Goal: Transaction & Acquisition: Purchase product/service

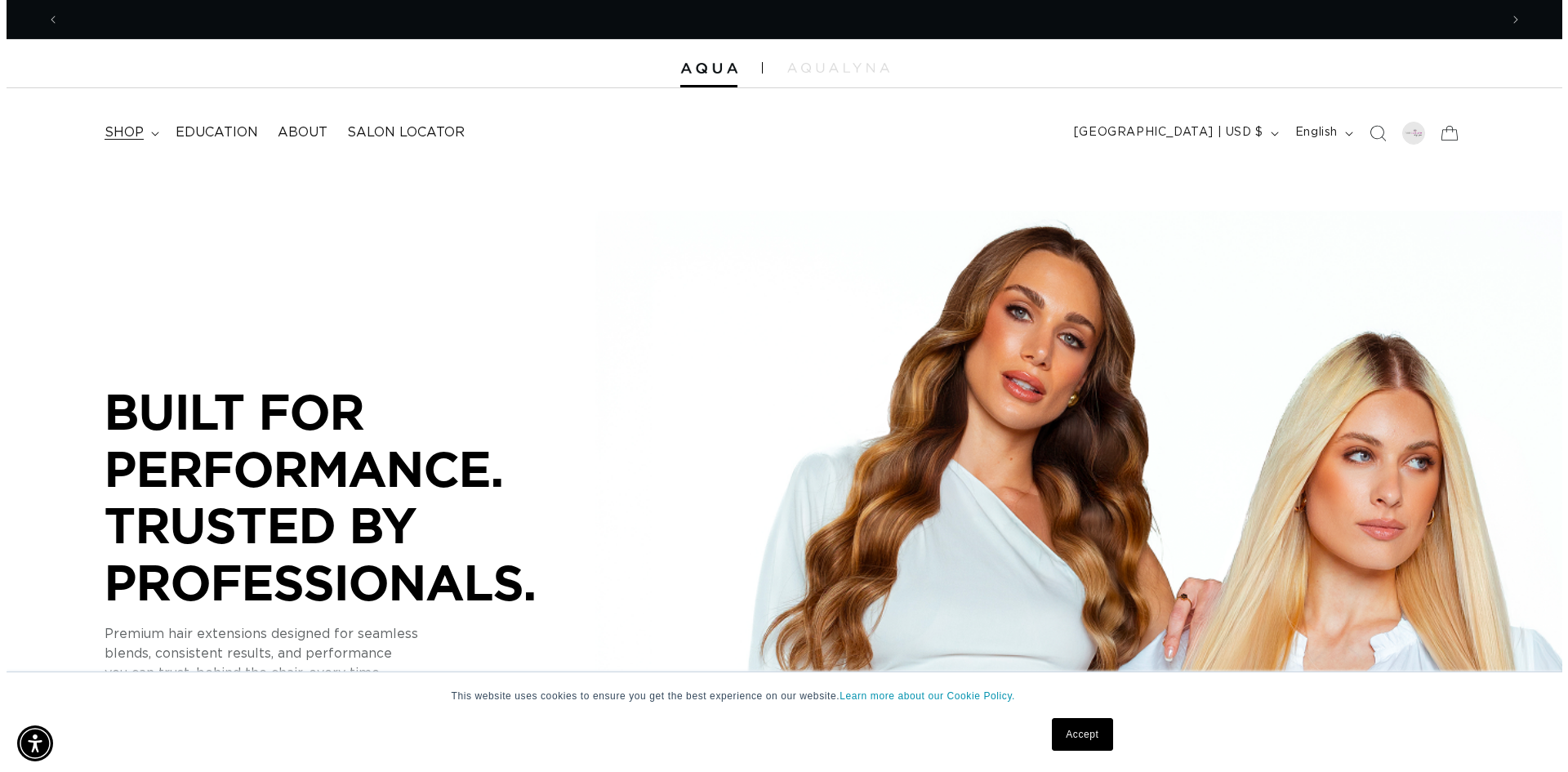
scroll to position [0, 1440]
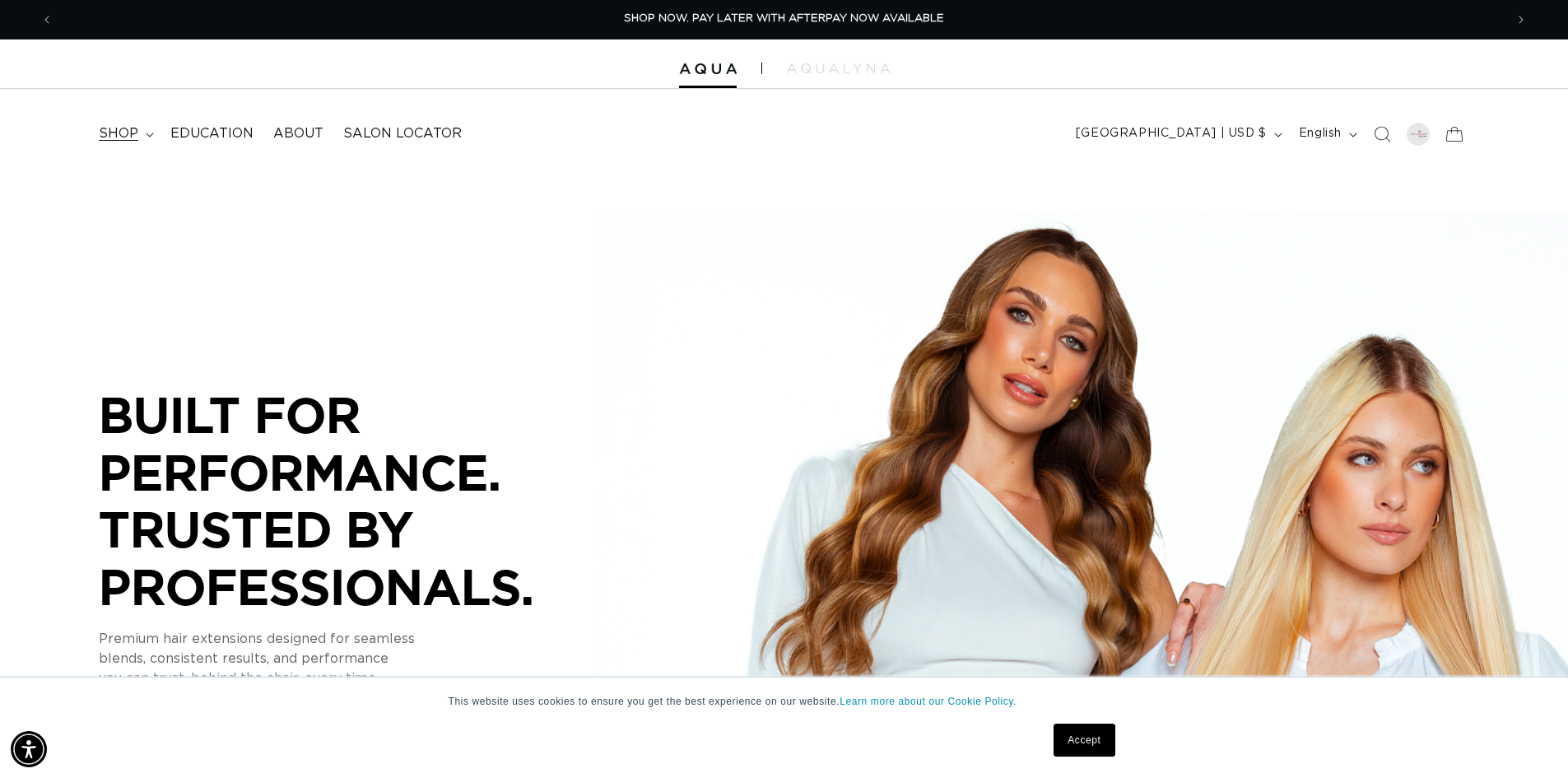
click at [144, 138] on summary "shop" at bounding box center [125, 133] width 72 height 37
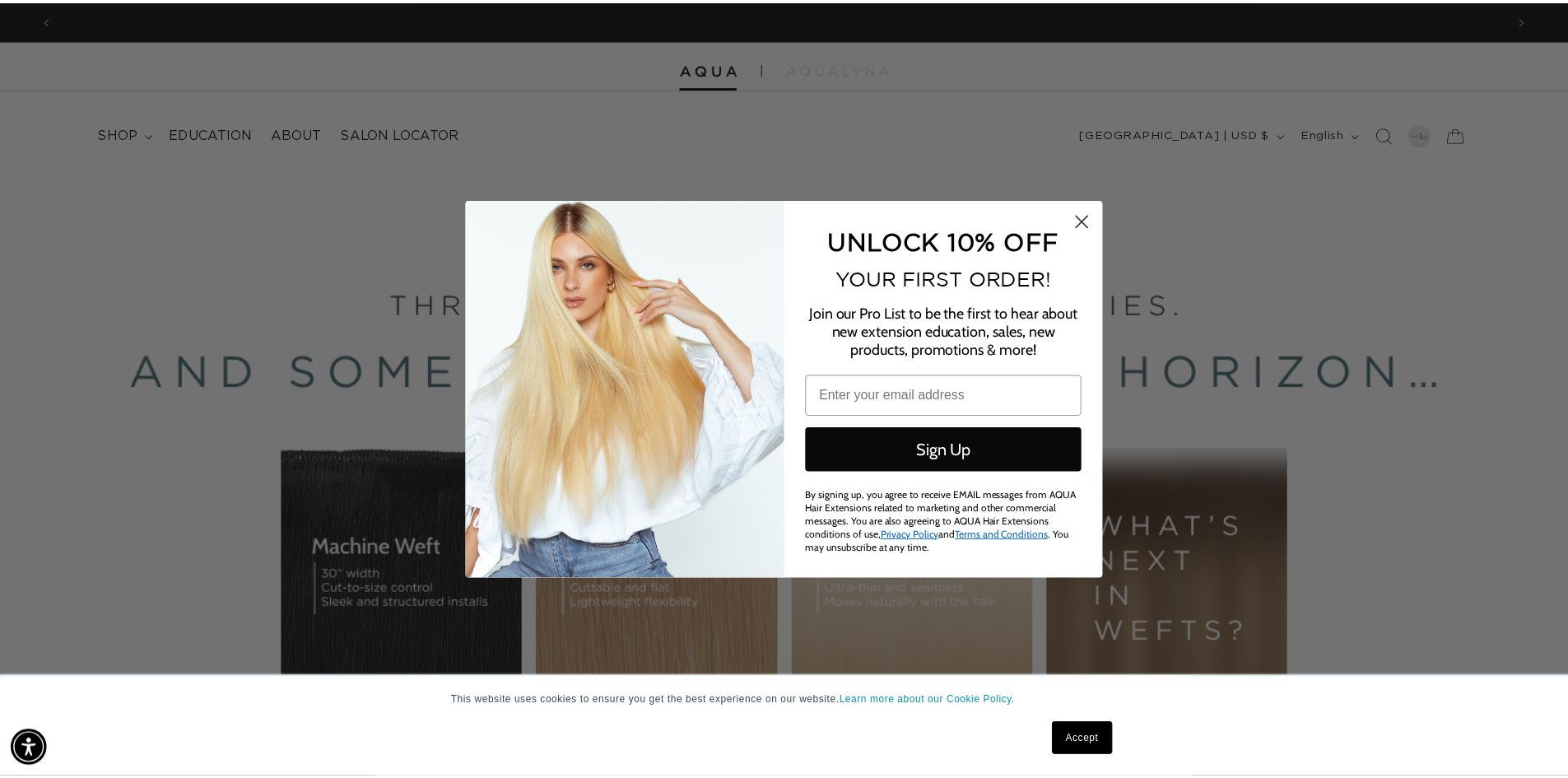
scroll to position [0, 2926]
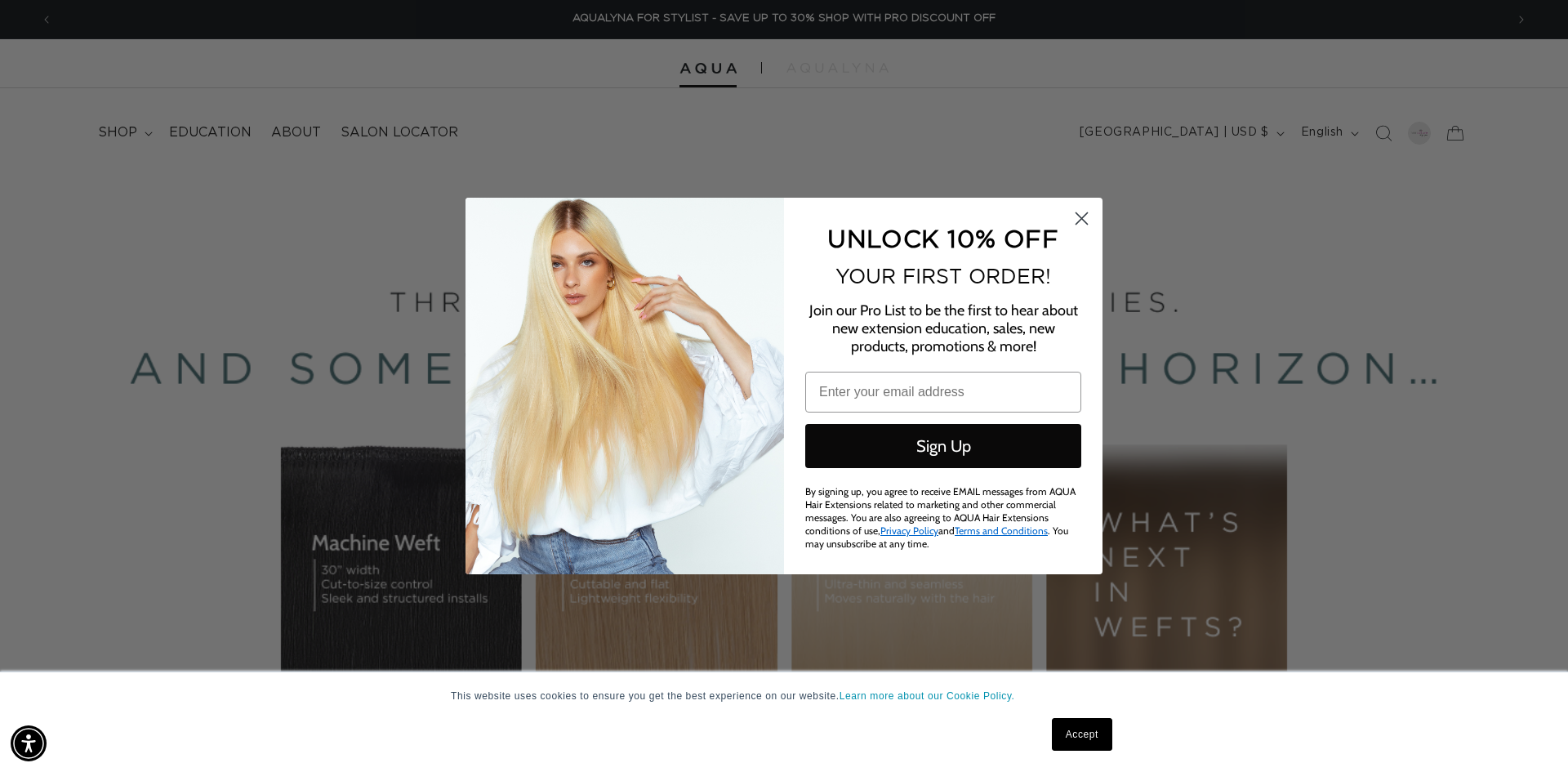
click at [1095, 218] on circle "Close dialog" at bounding box center [1082, 218] width 27 height 27
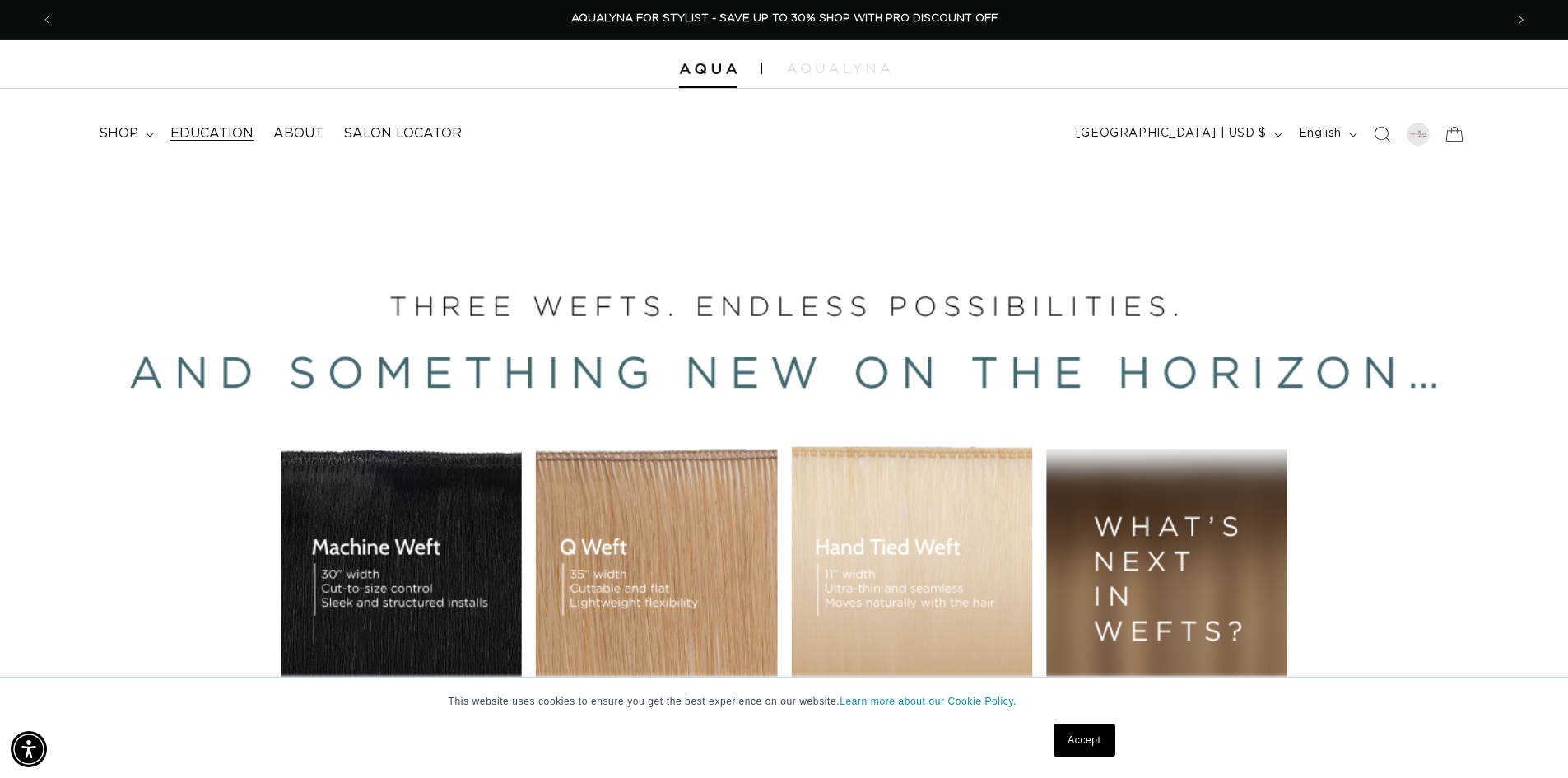
scroll to position [0, 2901]
click at [141, 136] on summary "shop" at bounding box center [125, 133] width 72 height 37
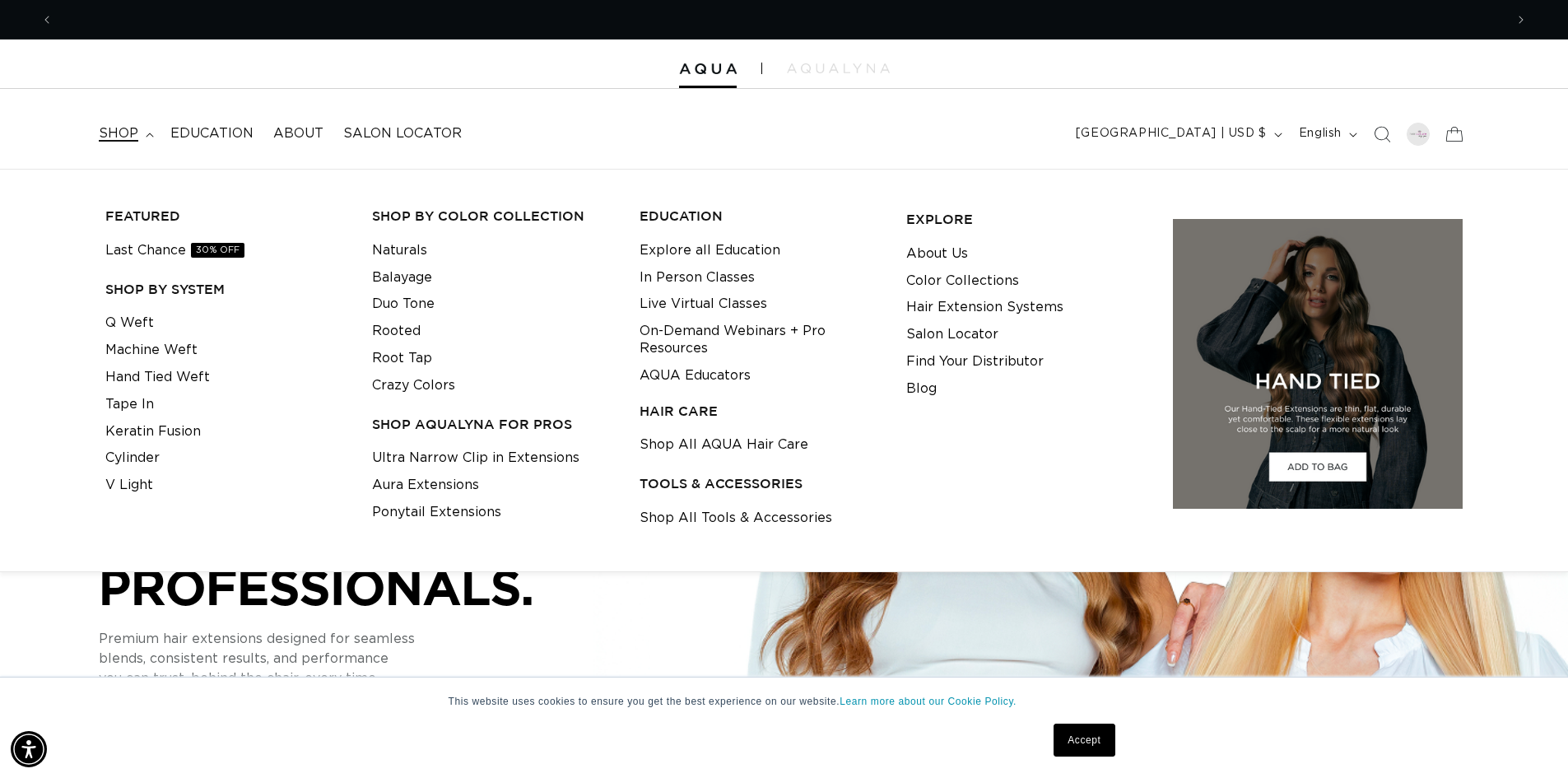
scroll to position [0, 0]
click at [145, 406] on link "Tape In" at bounding box center [129, 404] width 49 height 27
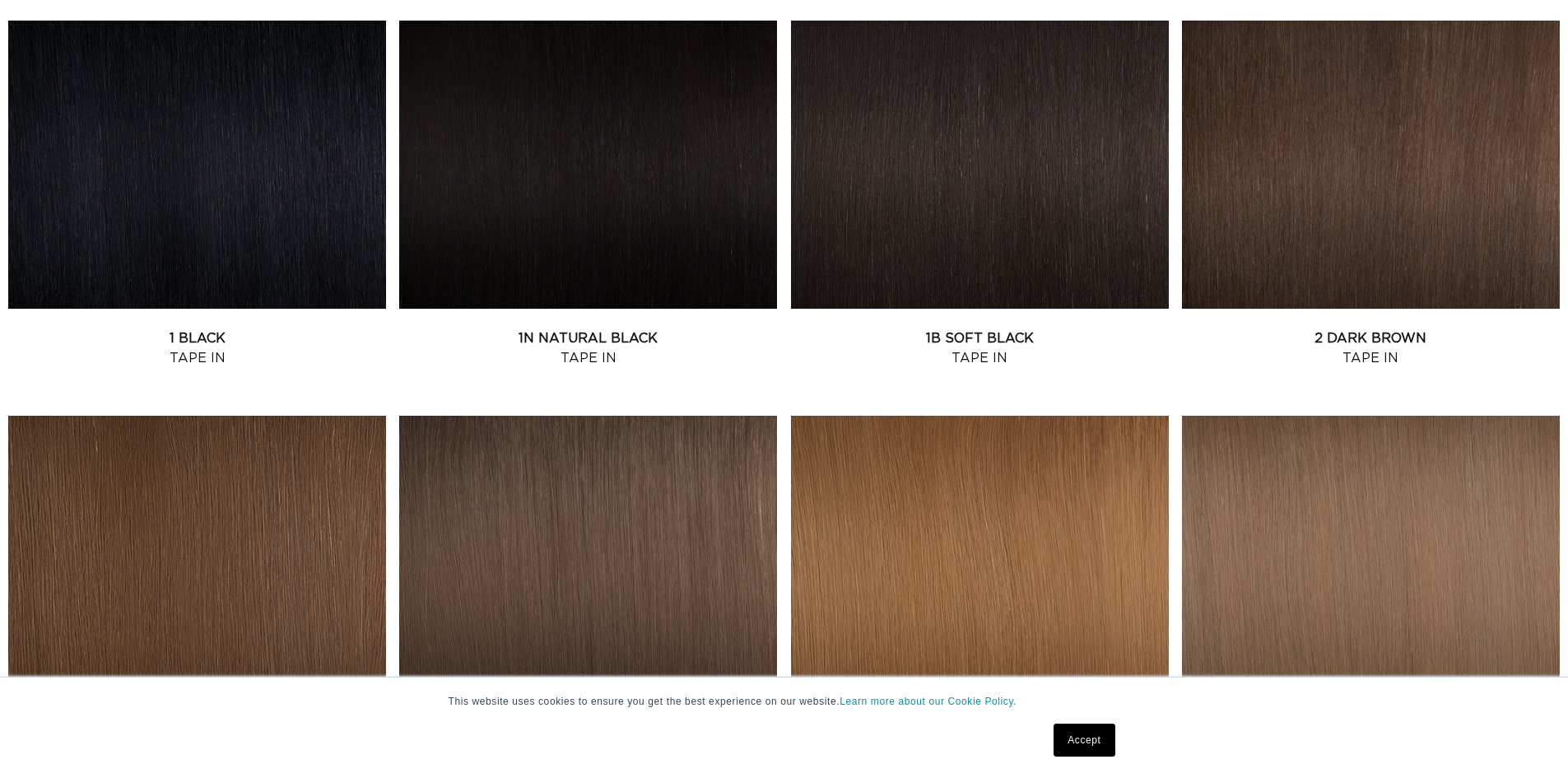
scroll to position [659, 0]
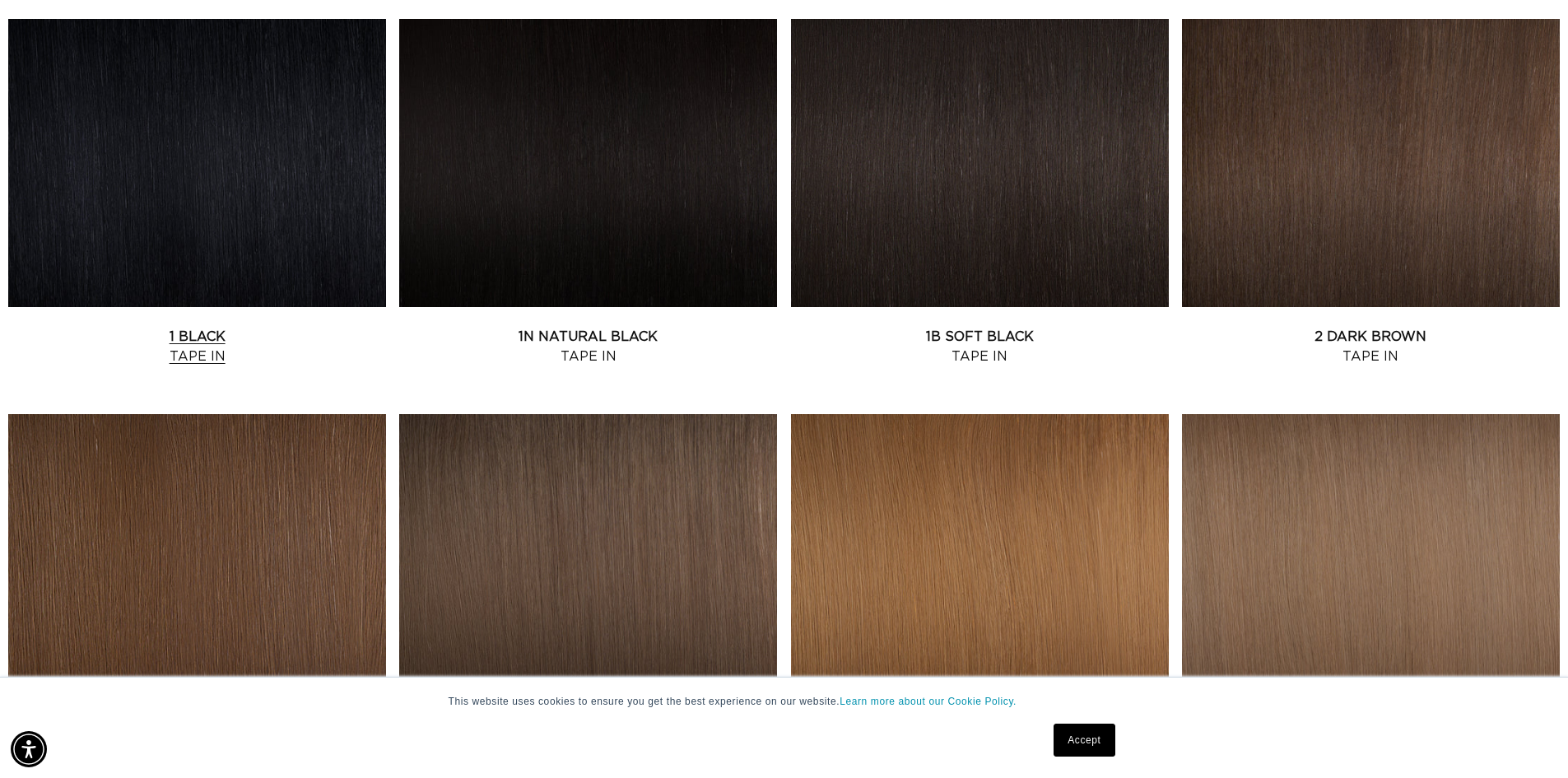
click at [281, 327] on link "1 Black Tape In" at bounding box center [197, 346] width 378 height 39
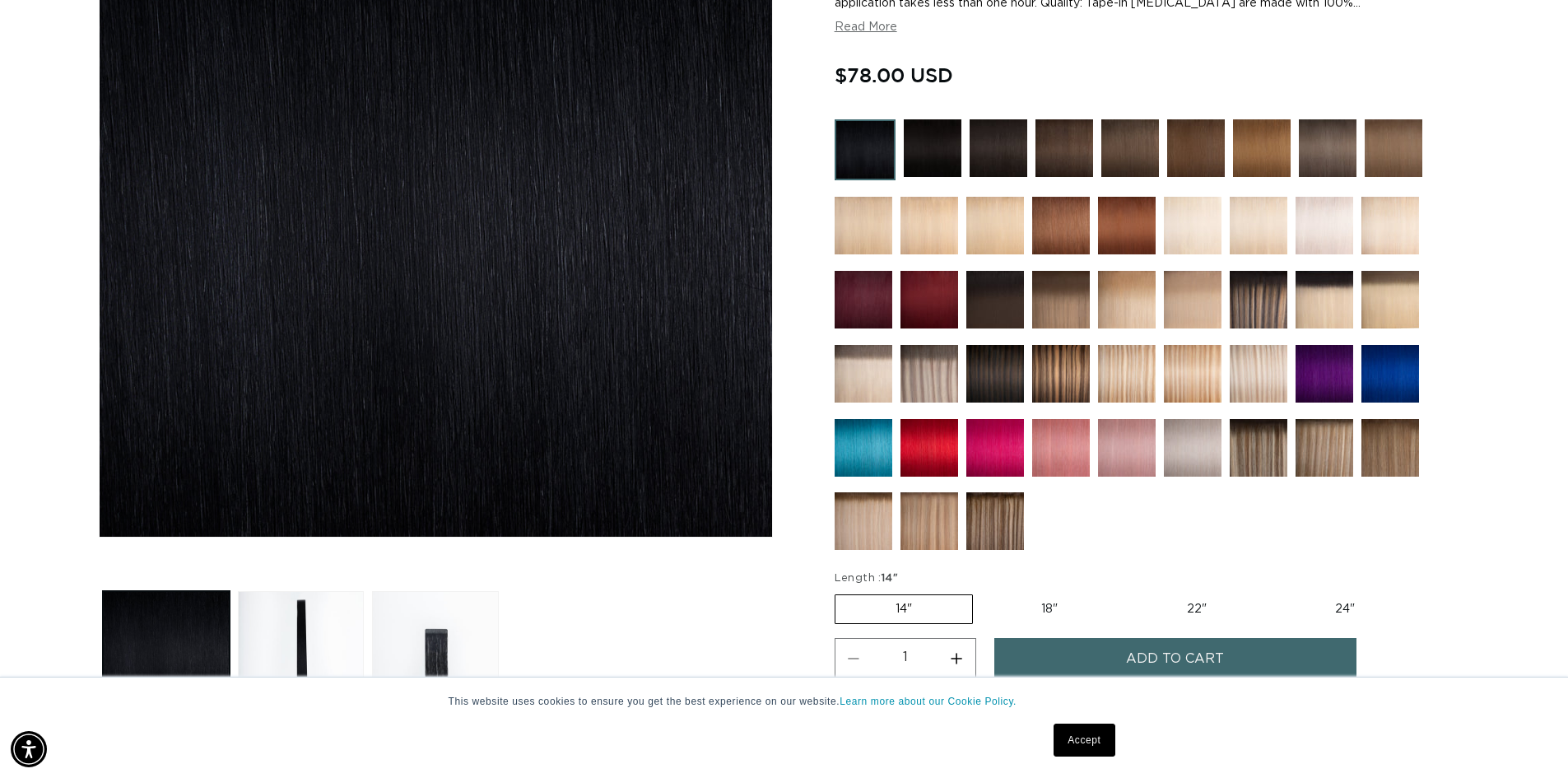
click at [1057, 612] on label "18" Variant sold out or unavailable" at bounding box center [1049, 608] width 136 height 28
click at [982, 592] on input "18" Variant sold out or unavailable" at bounding box center [981, 591] width 1 height 1
radio input "true"
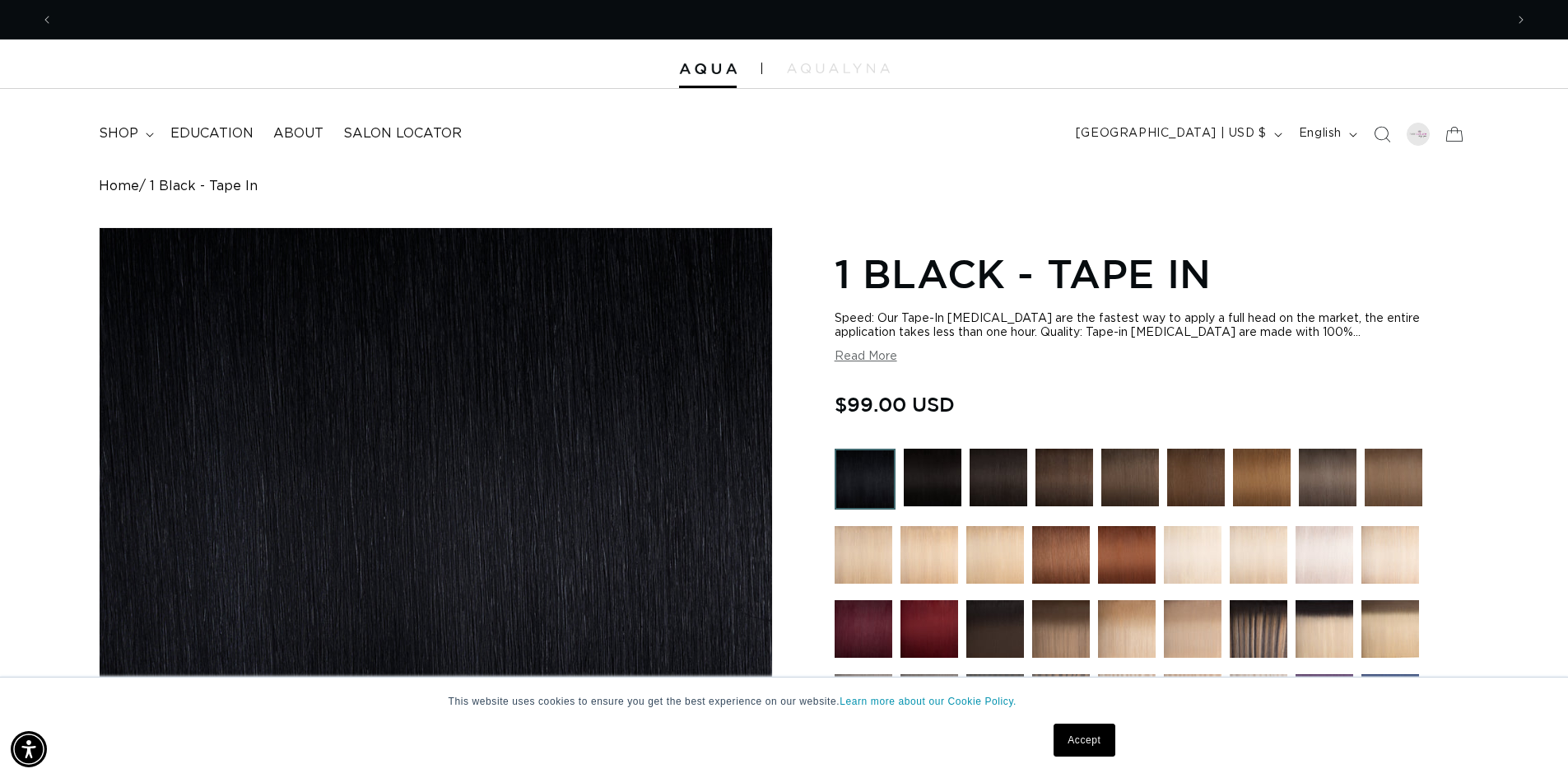
scroll to position [0, 1451]
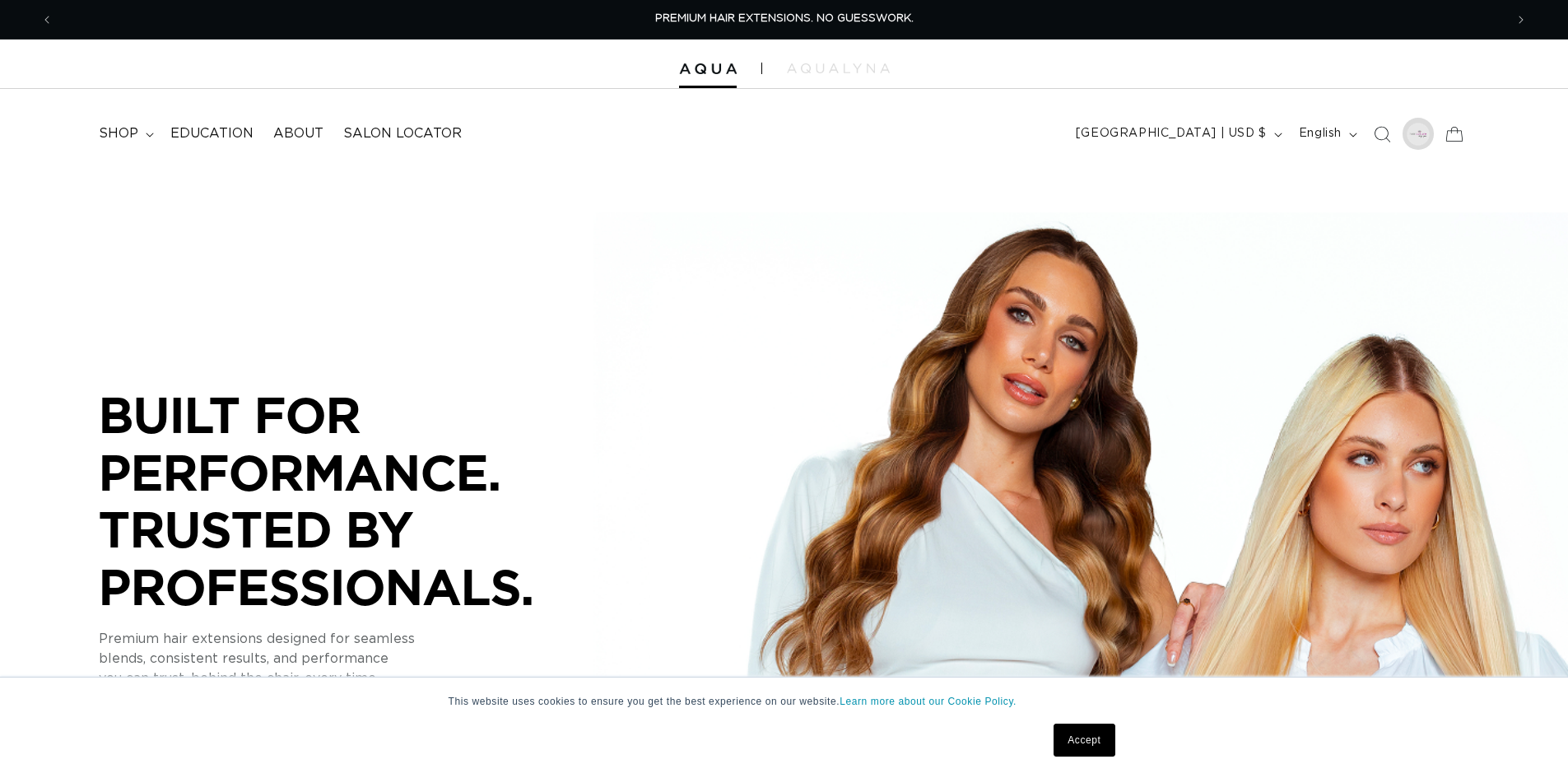
click at [1422, 127] on div at bounding box center [1417, 134] width 23 height 23
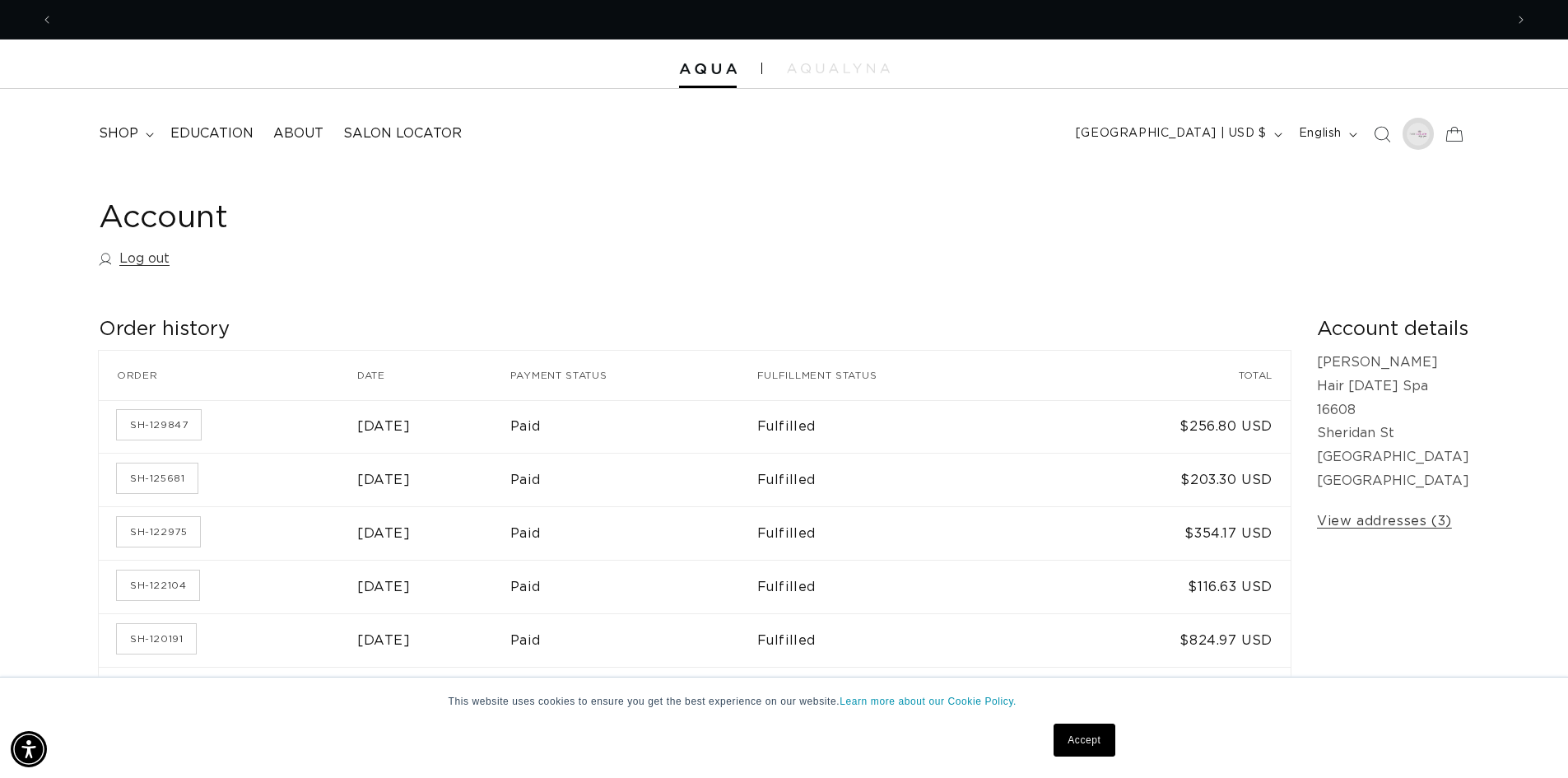
scroll to position [0, 1451]
click at [1413, 138] on div at bounding box center [1417, 134] width 23 height 23
click at [1274, 135] on icon "button" at bounding box center [1278, 135] width 9 height 5
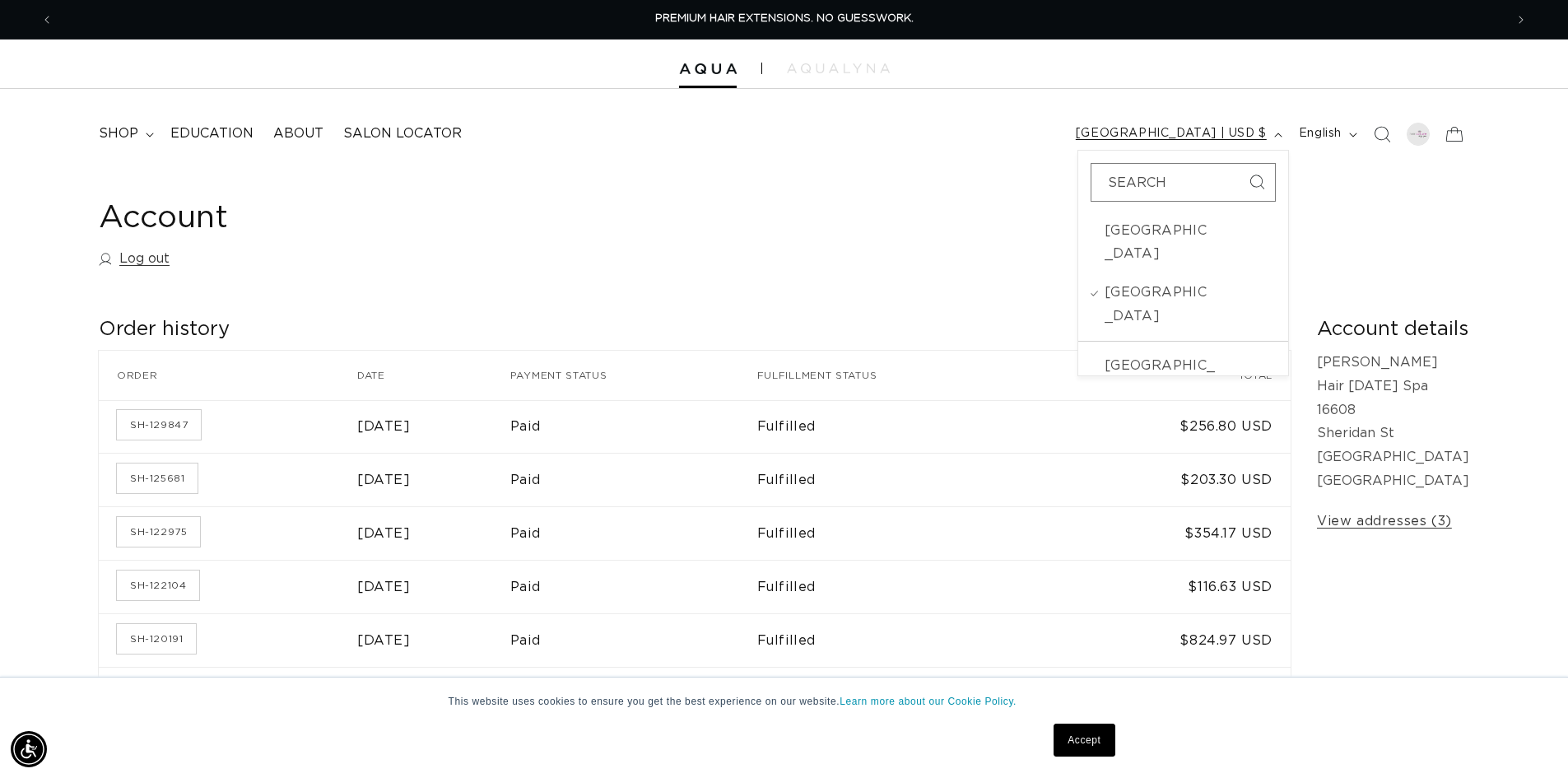
click at [1274, 135] on icon "button" at bounding box center [1278, 135] width 9 height 5
click at [1359, 132] on button "English" at bounding box center [1327, 134] width 75 height 32
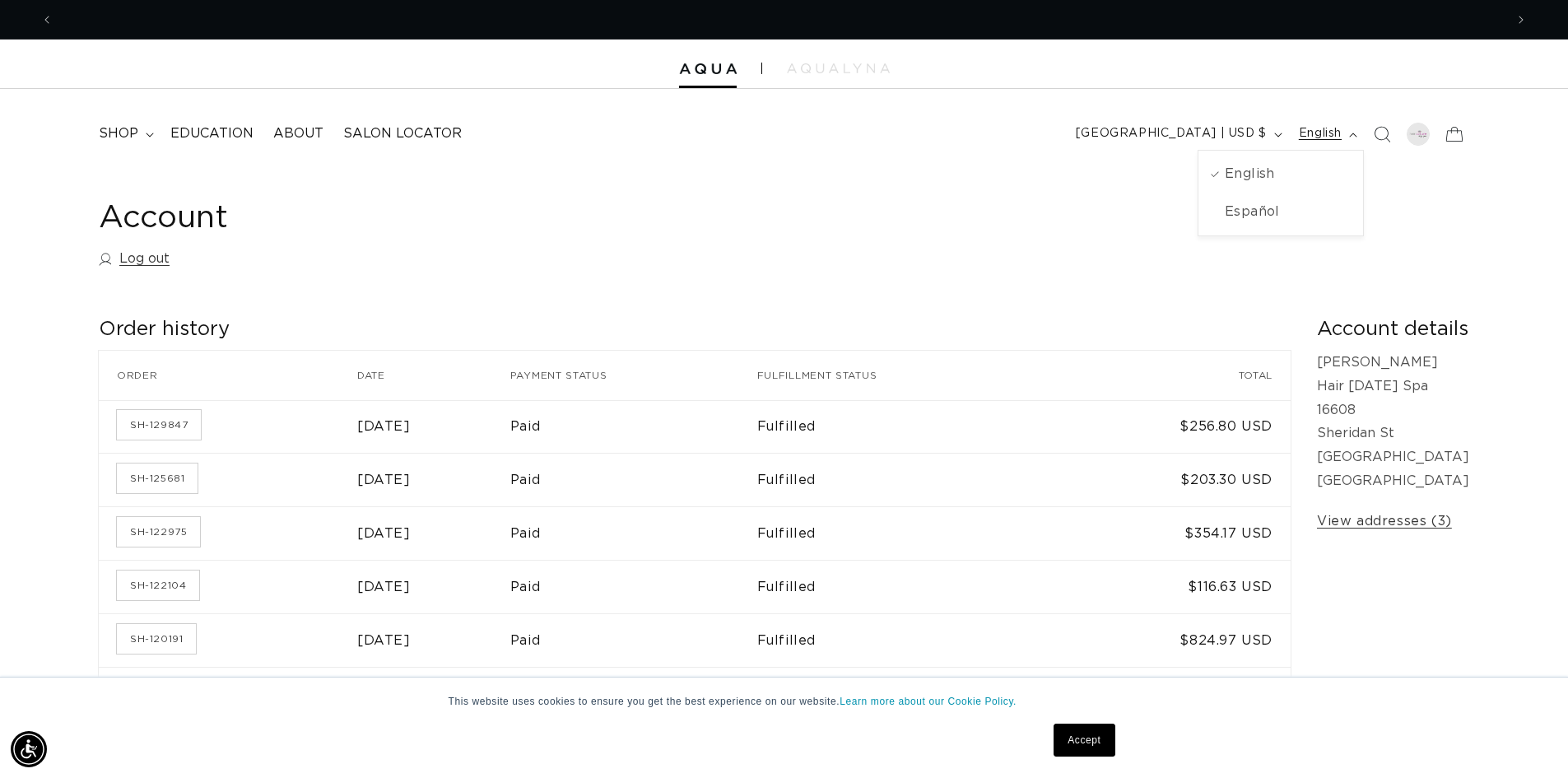
scroll to position [0, 1451]
click at [1359, 132] on button "English" at bounding box center [1327, 134] width 75 height 32
click at [143, 257] on link "Log out" at bounding box center [134, 258] width 71 height 24
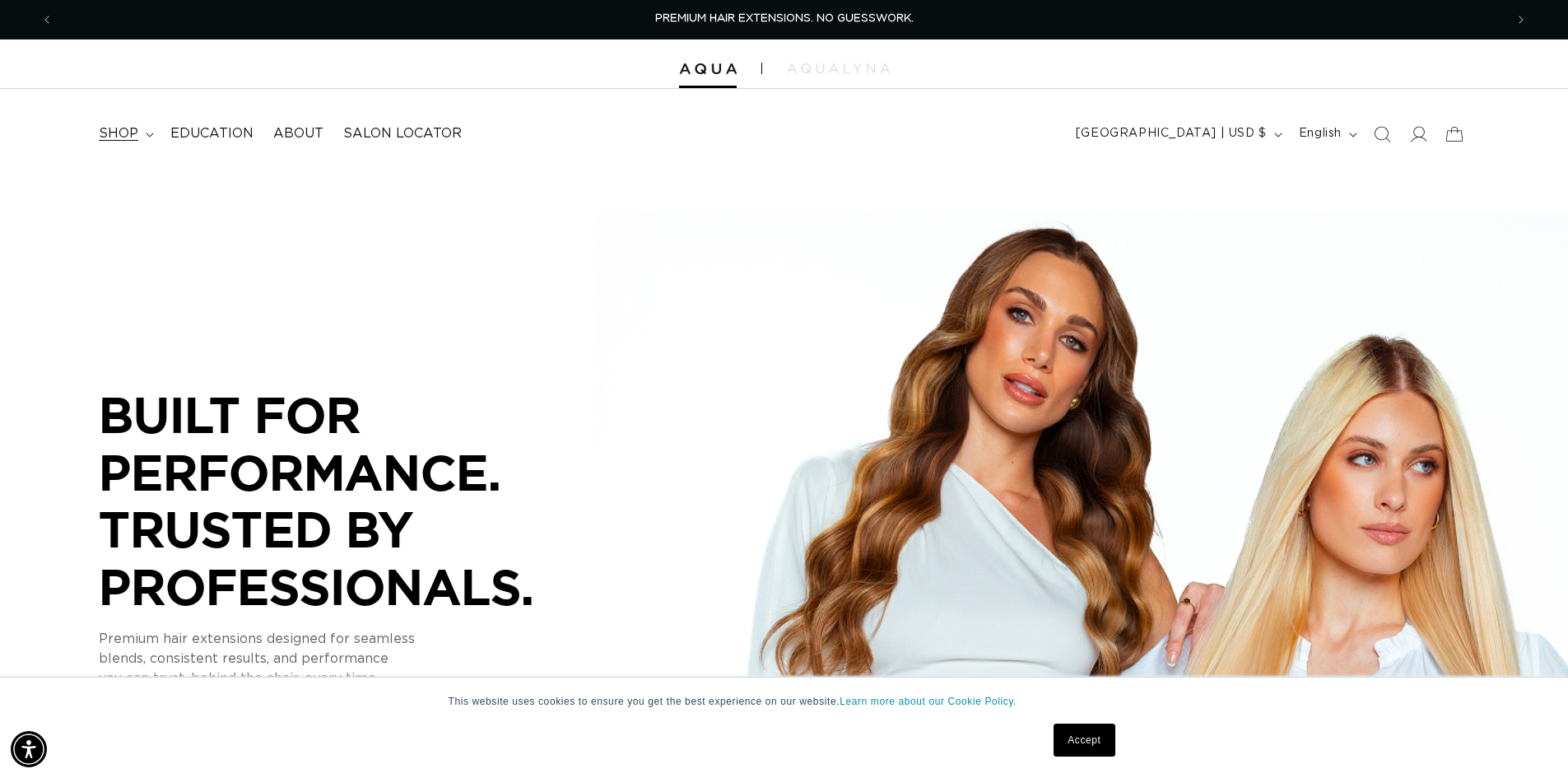
click at [133, 137] on span "shop" at bounding box center [119, 134] width 39 height 17
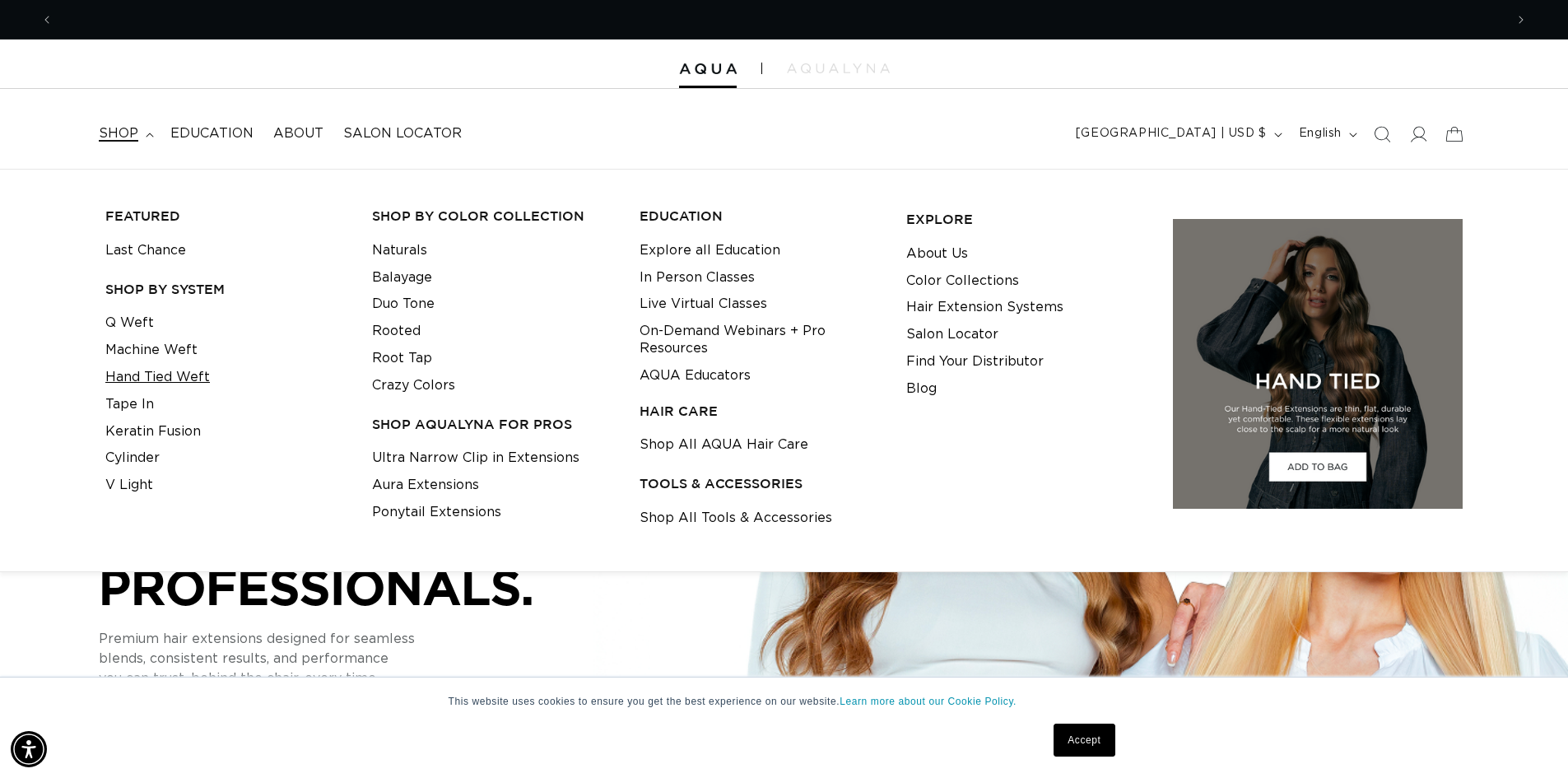
scroll to position [0, 1451]
click at [147, 397] on link "Tape In" at bounding box center [129, 404] width 49 height 27
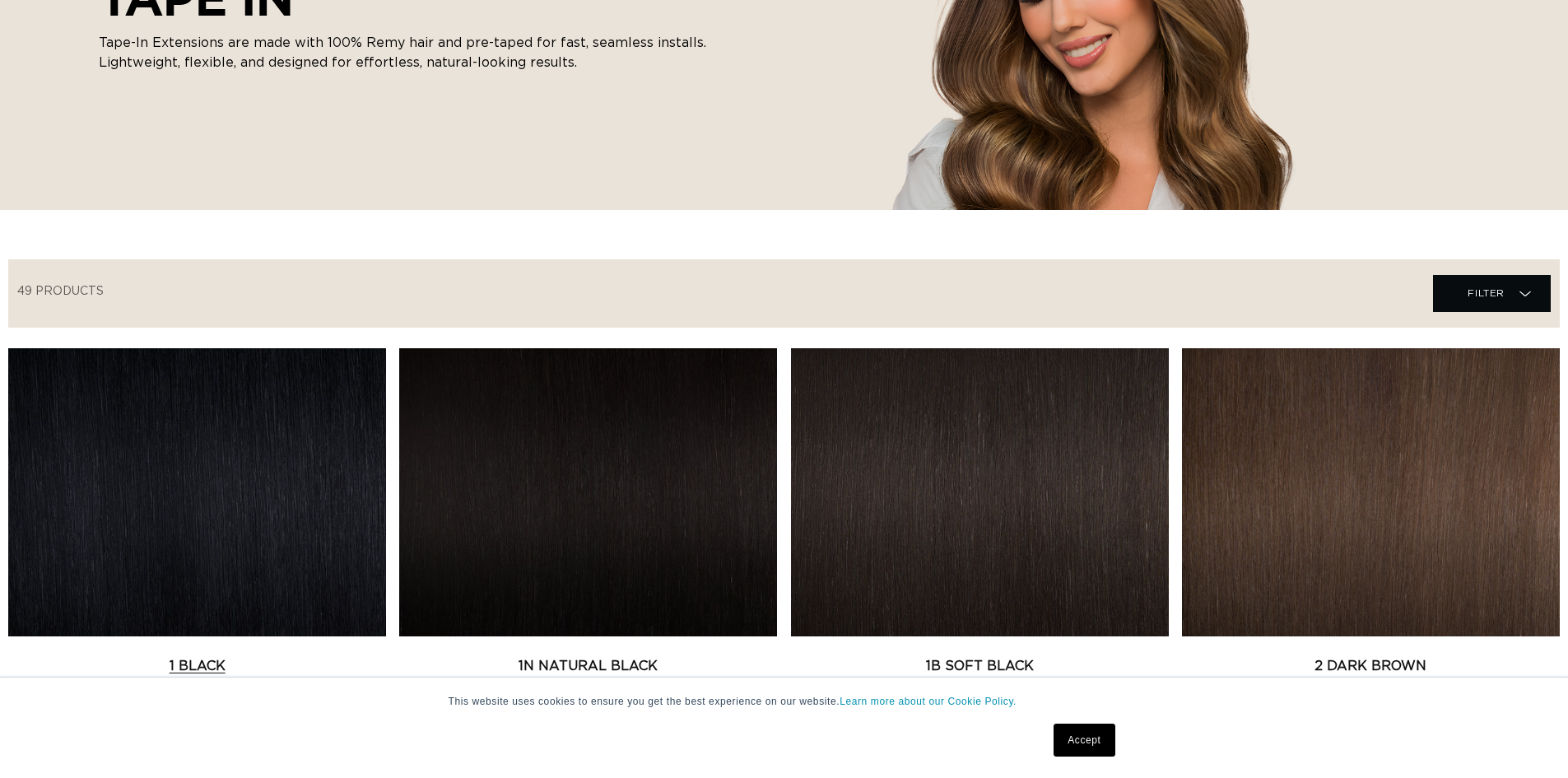
scroll to position [576, 0]
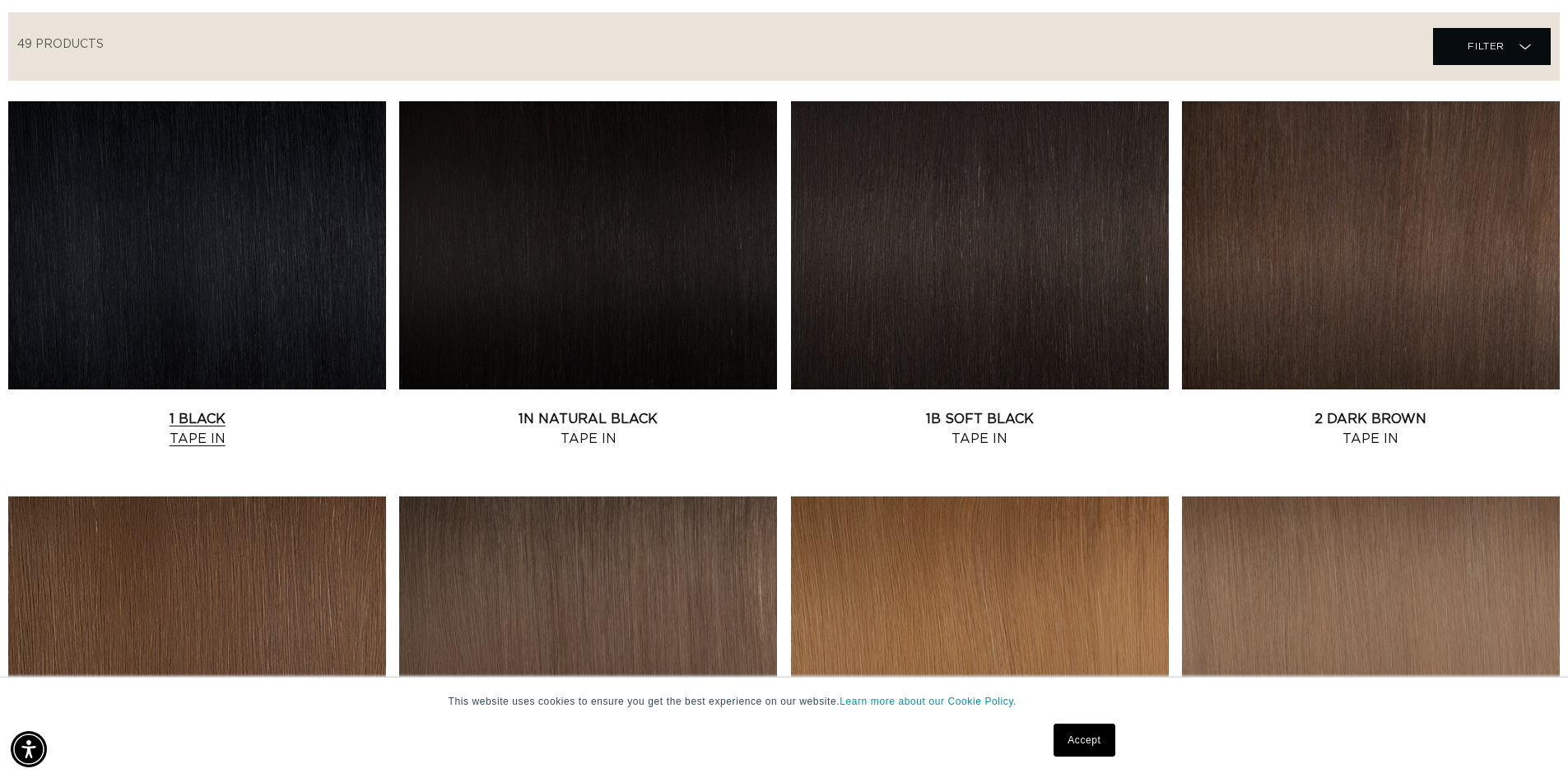
click at [247, 409] on link "1 Black Tape In" at bounding box center [197, 428] width 378 height 39
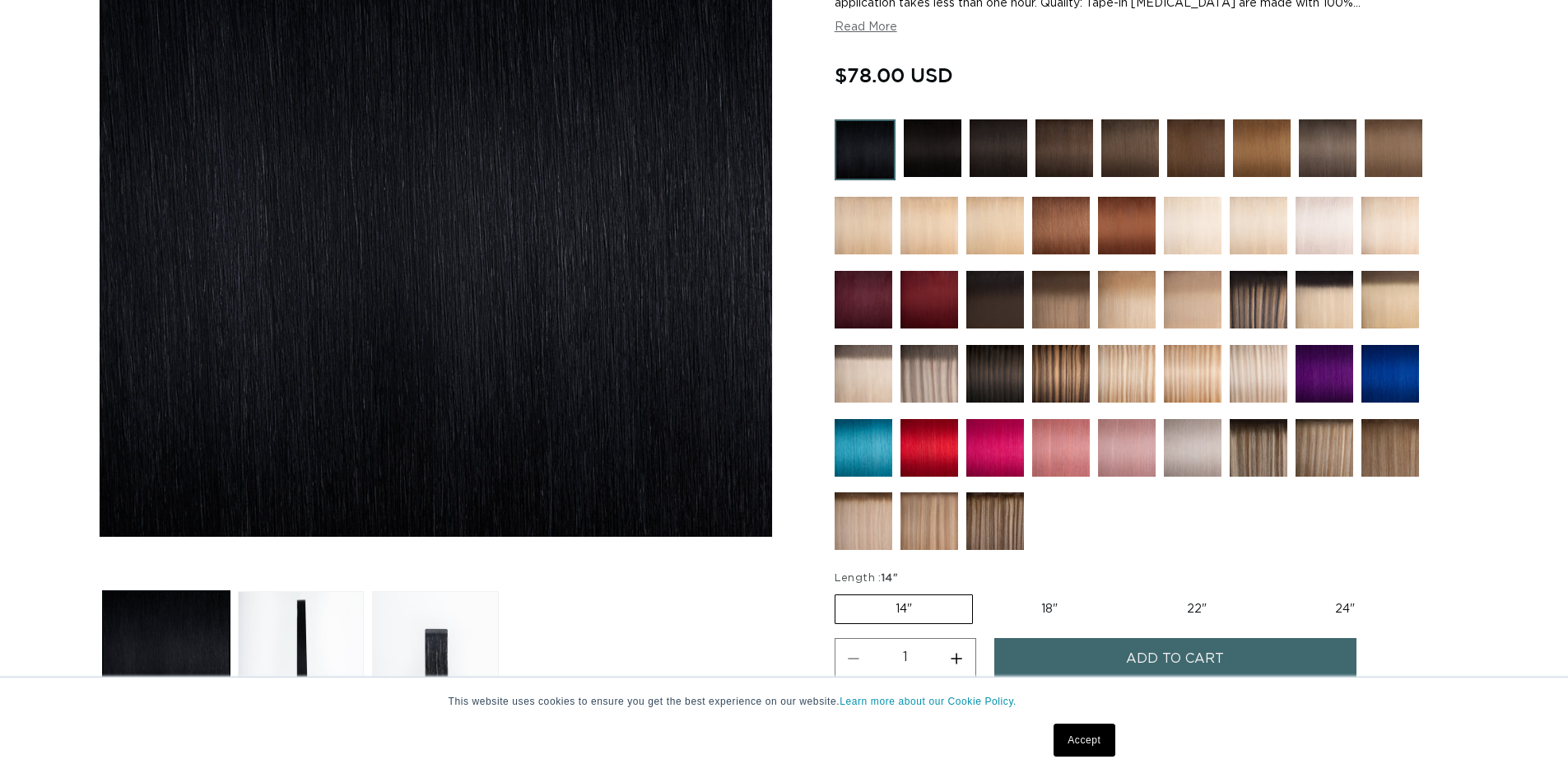
scroll to position [494, 0]
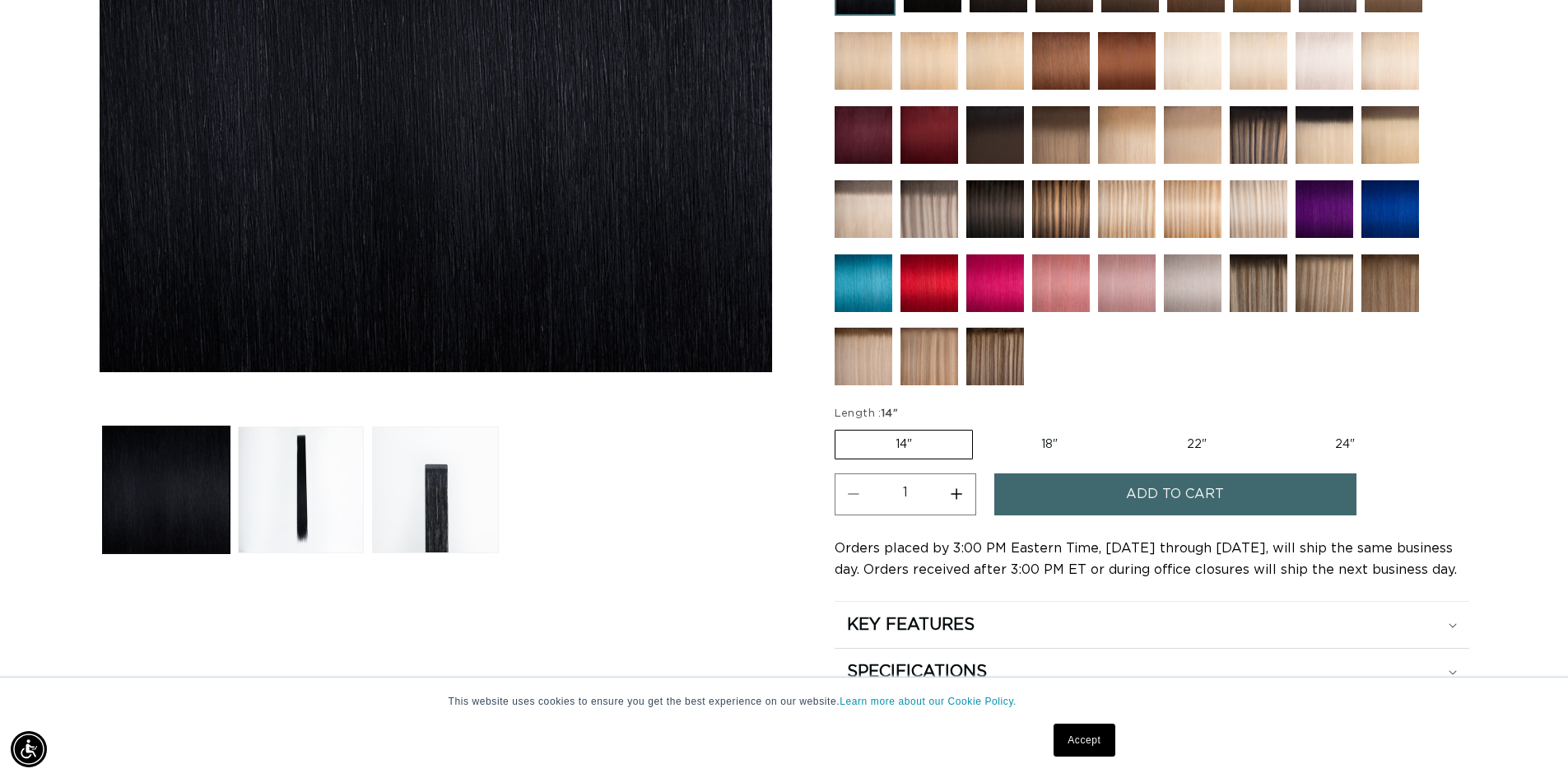
click at [1042, 443] on label "18" Variant sold out or unavailable" at bounding box center [1049, 444] width 136 height 28
click at [982, 427] on input "18" Variant sold out or unavailable" at bounding box center [981, 427] width 1 height 1
radio input "true"
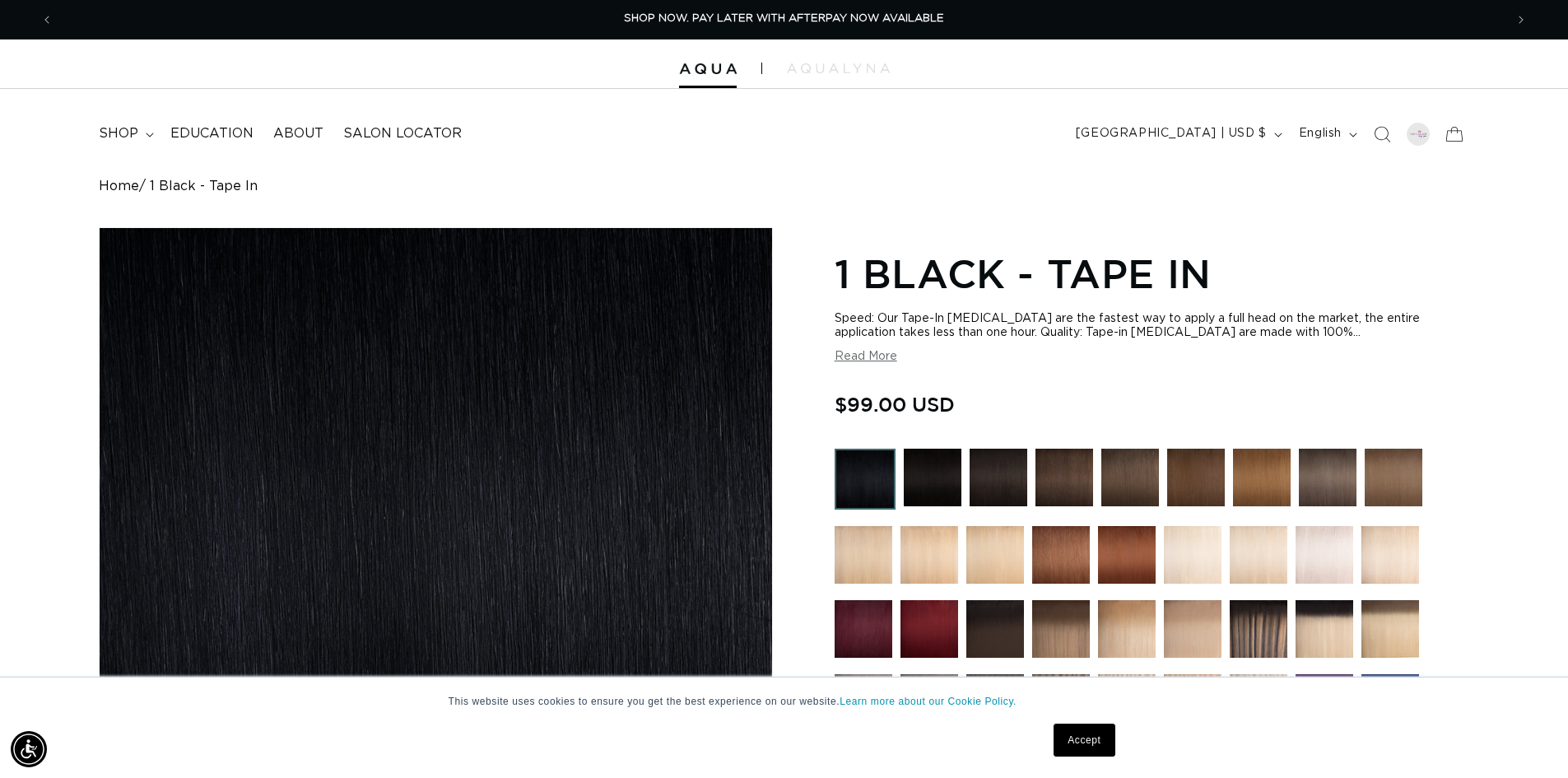
click at [814, 76] on div at bounding box center [784, 64] width 1568 height 49
click at [816, 65] on img at bounding box center [838, 68] width 103 height 10
click at [687, 58] on div at bounding box center [784, 64] width 1568 height 49
click at [685, 82] on div at bounding box center [784, 64] width 1568 height 49
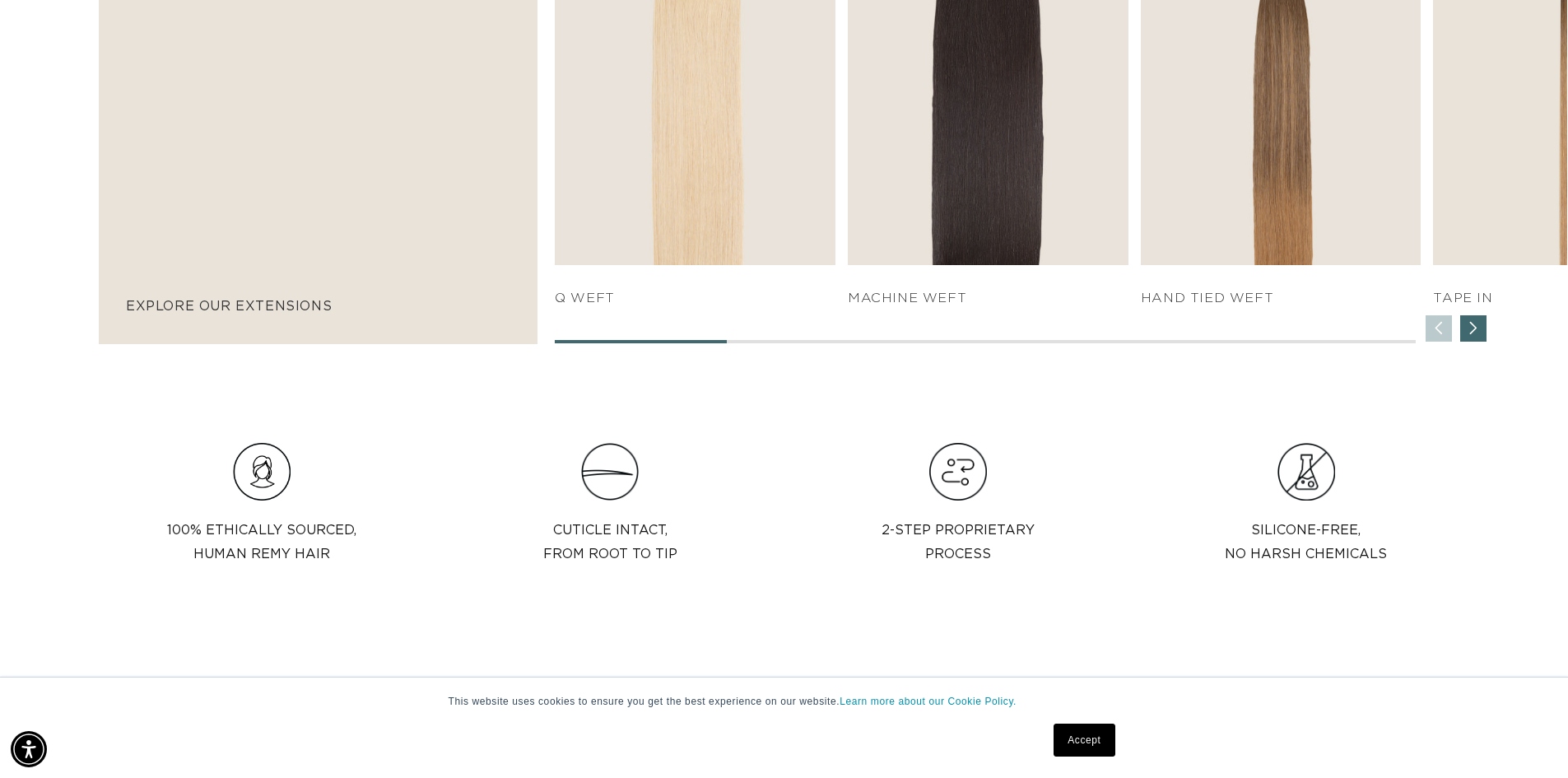
scroll to position [1316, 0]
click at [1473, 324] on div "Next slide" at bounding box center [1472, 327] width 26 height 26
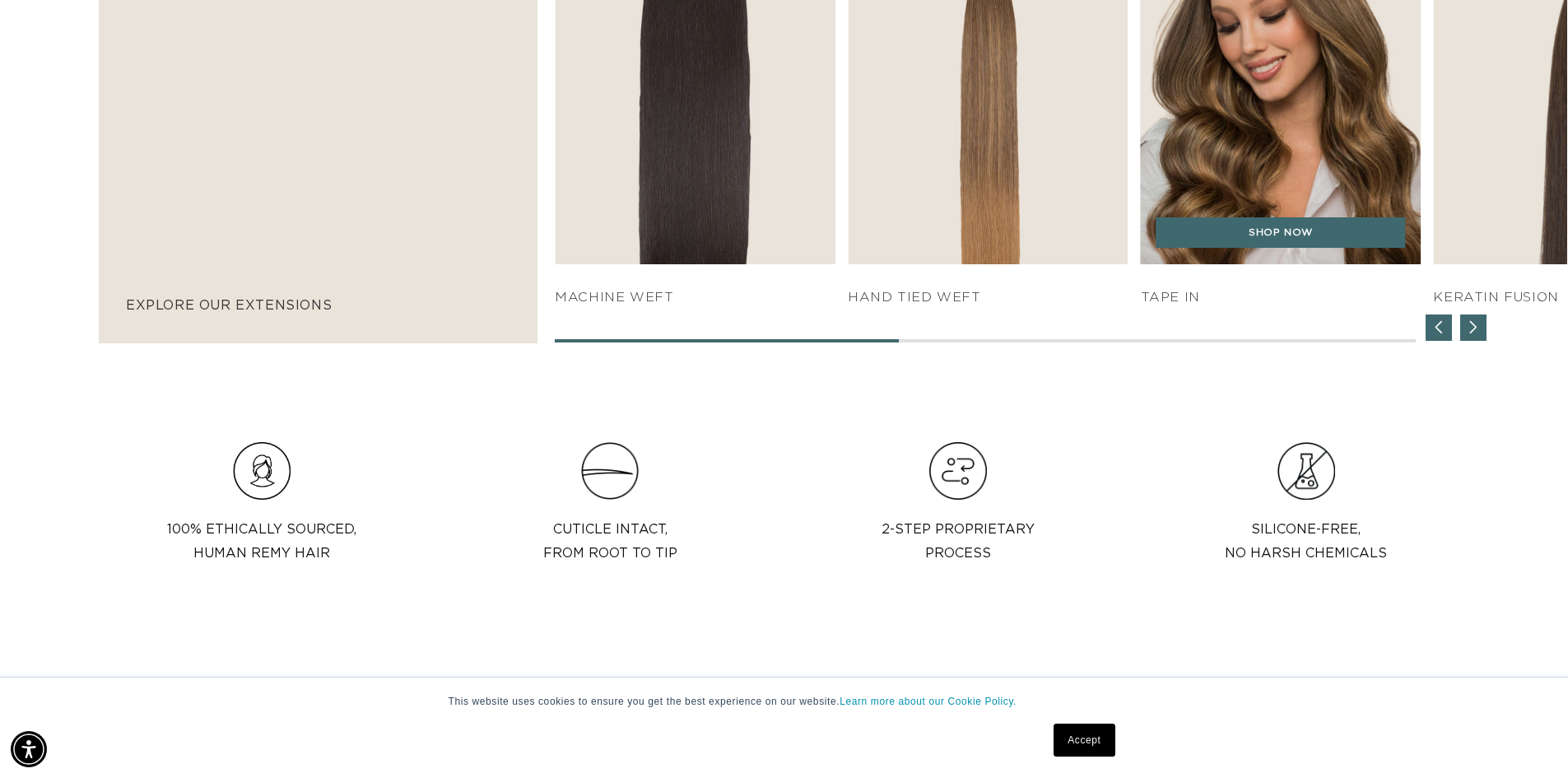
click at [1206, 212] on img "4 / 7" at bounding box center [1280, 50] width 294 height 449
click at [1211, 235] on link "SHOP NOW" at bounding box center [1281, 233] width 249 height 32
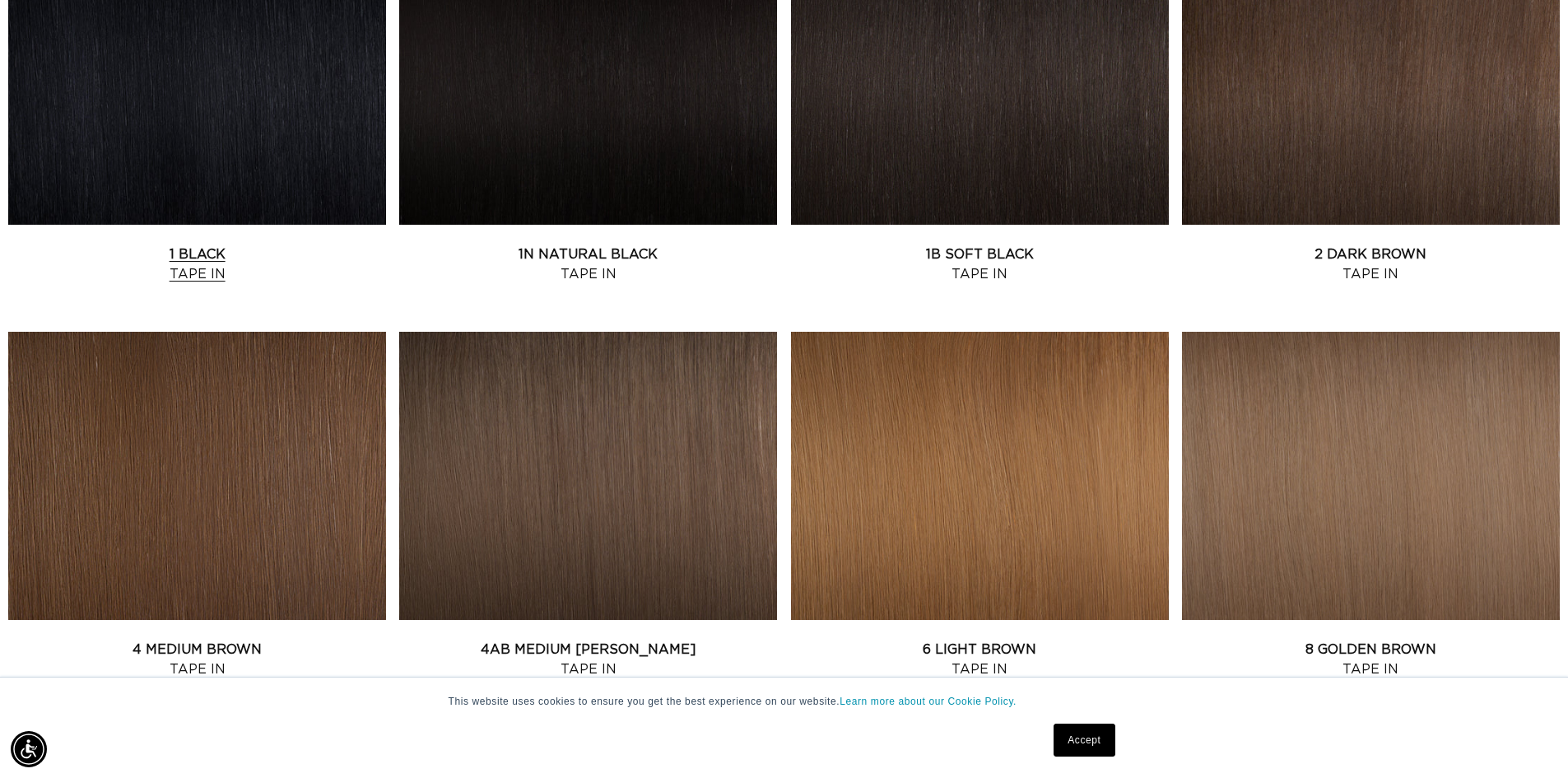
scroll to position [0, 2901]
click at [291, 244] on link "1 Black Tape In" at bounding box center [197, 264] width 378 height 39
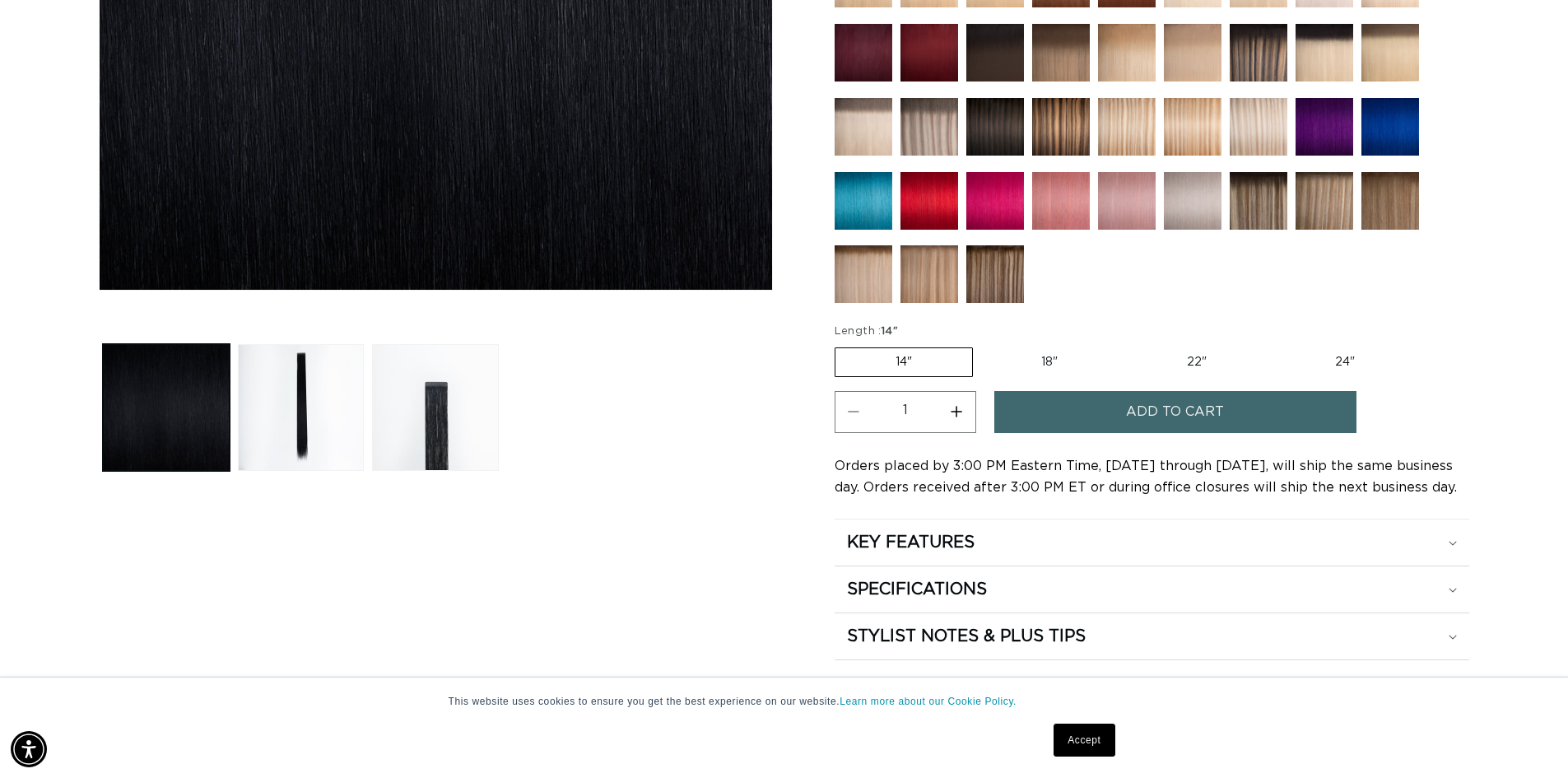
scroll to position [0, 2901]
click at [1041, 351] on label "18" Variant sold out or unavailable" at bounding box center [1049, 362] width 136 height 28
click at [982, 345] on input "18" Variant sold out or unavailable" at bounding box center [981, 344] width 1 height 1
radio input "true"
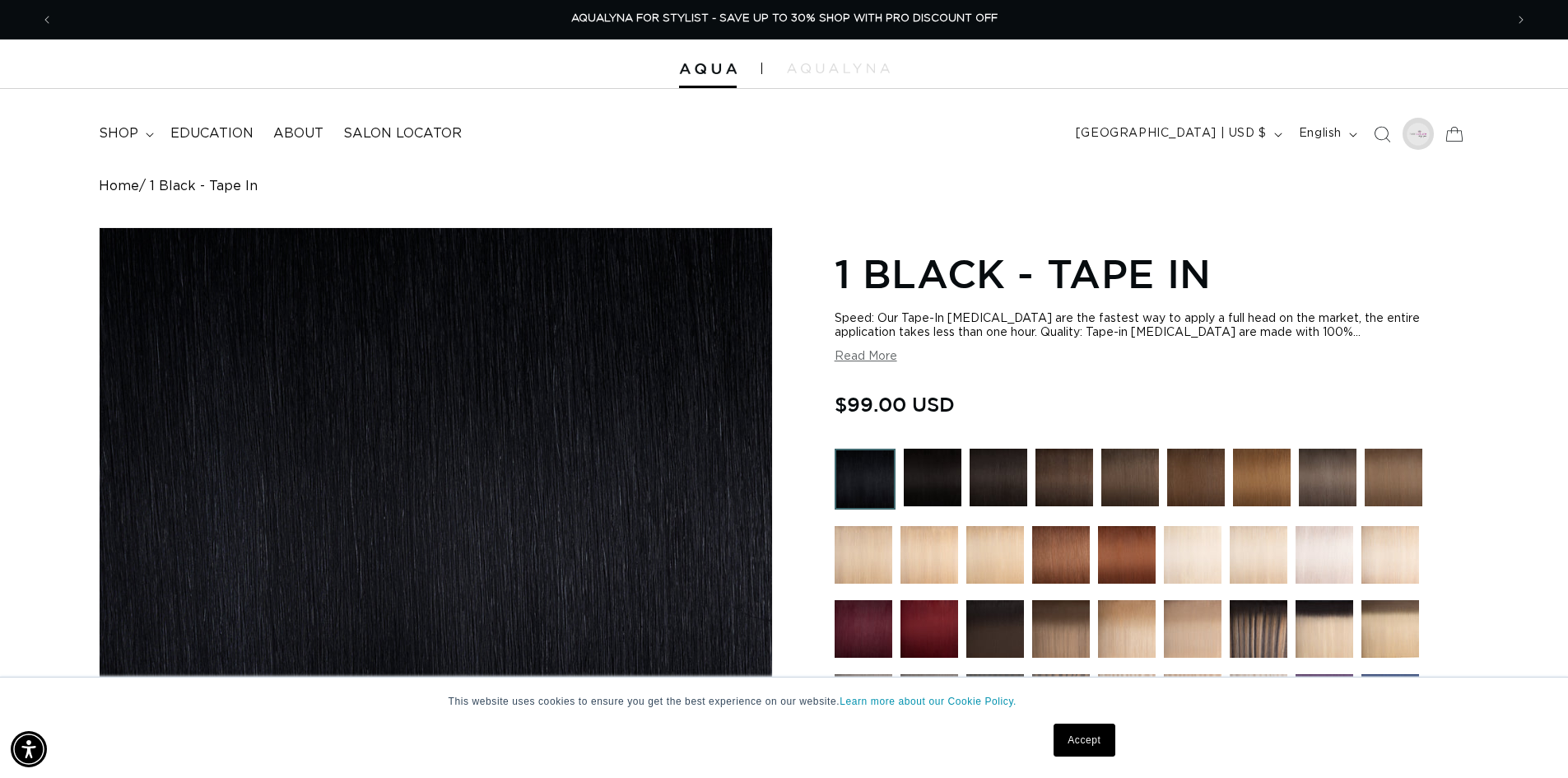
click at [1406, 124] on div at bounding box center [1419, 134] width 32 height 32
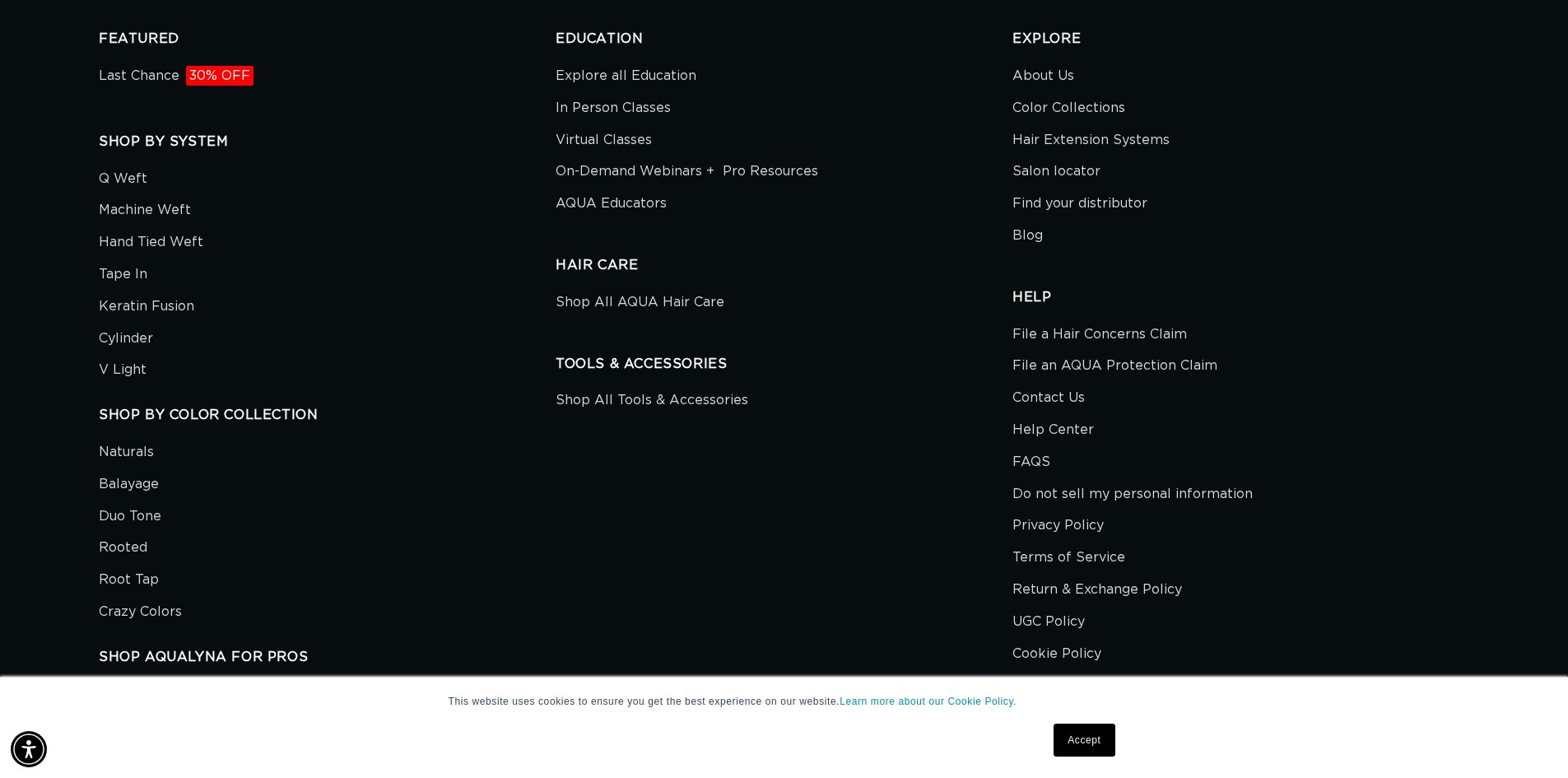
scroll to position [0, 1451]
click at [1071, 750] on link "Accept" at bounding box center [1083, 740] width 61 height 33
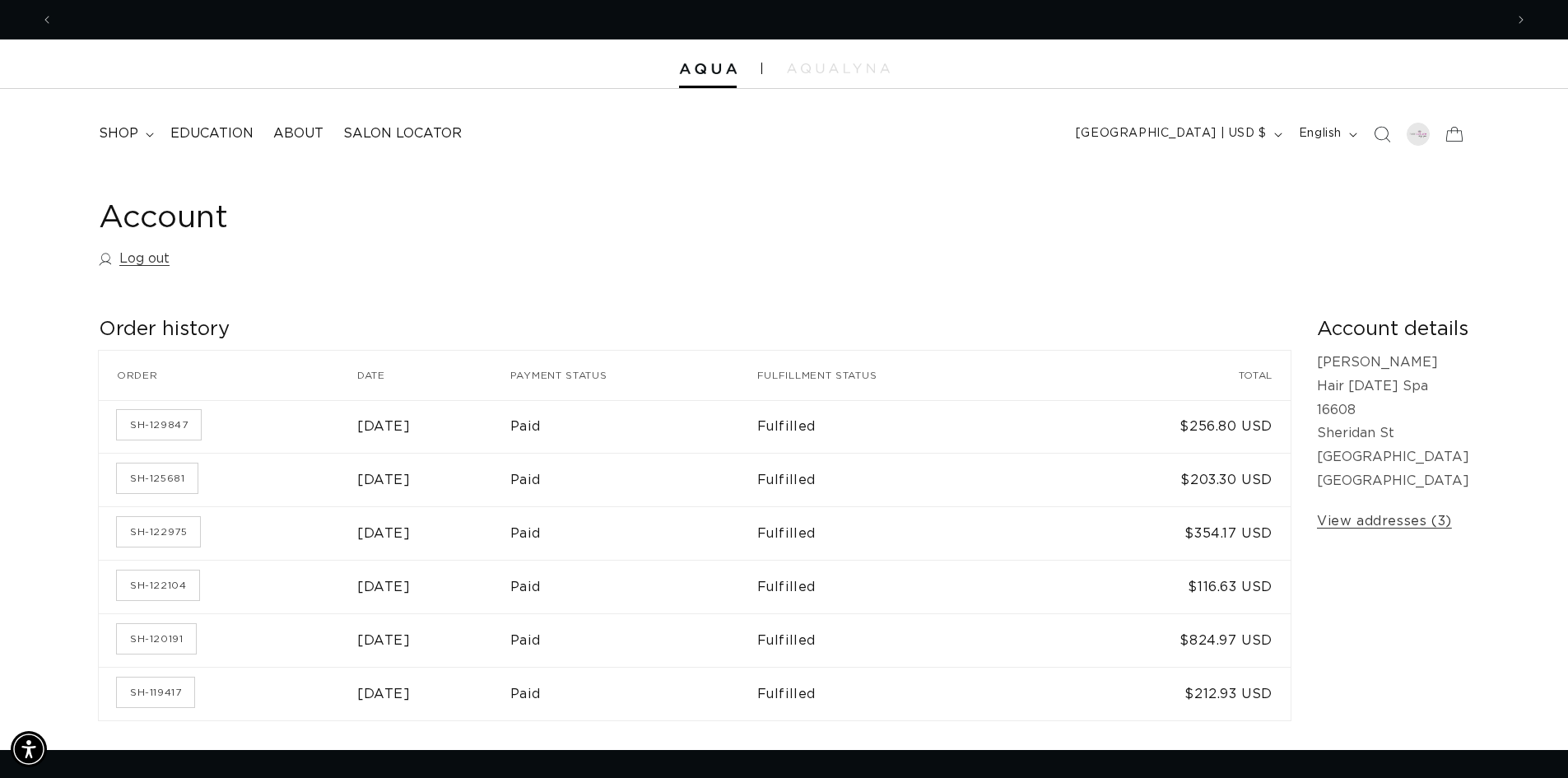
scroll to position [0, 2901]
click at [1427, 126] on div at bounding box center [1419, 134] width 32 height 32
click at [145, 264] on link "Log out" at bounding box center [134, 258] width 71 height 24
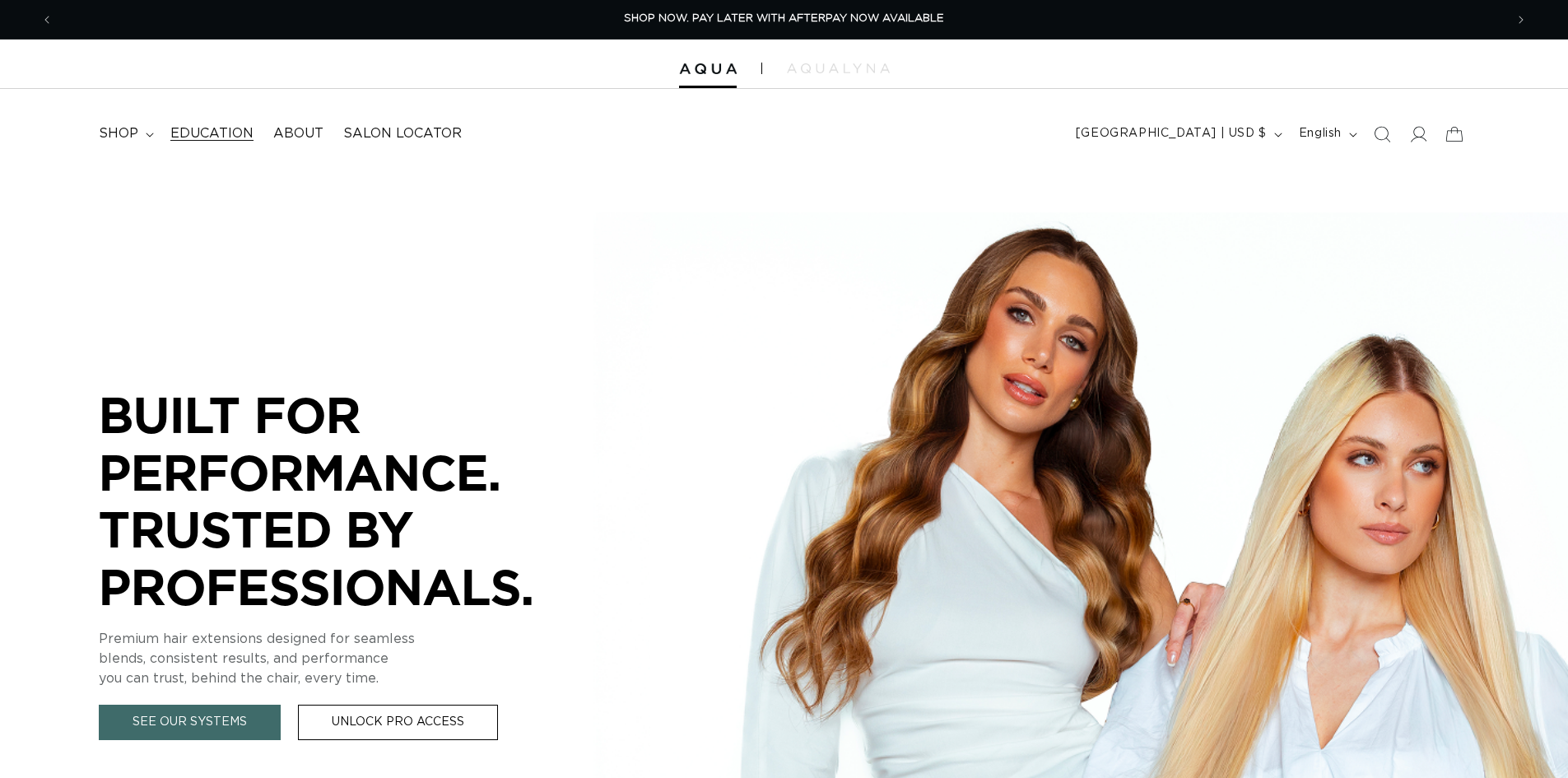
scroll to position [0, 1451]
click at [143, 134] on summary "shop" at bounding box center [125, 133] width 72 height 37
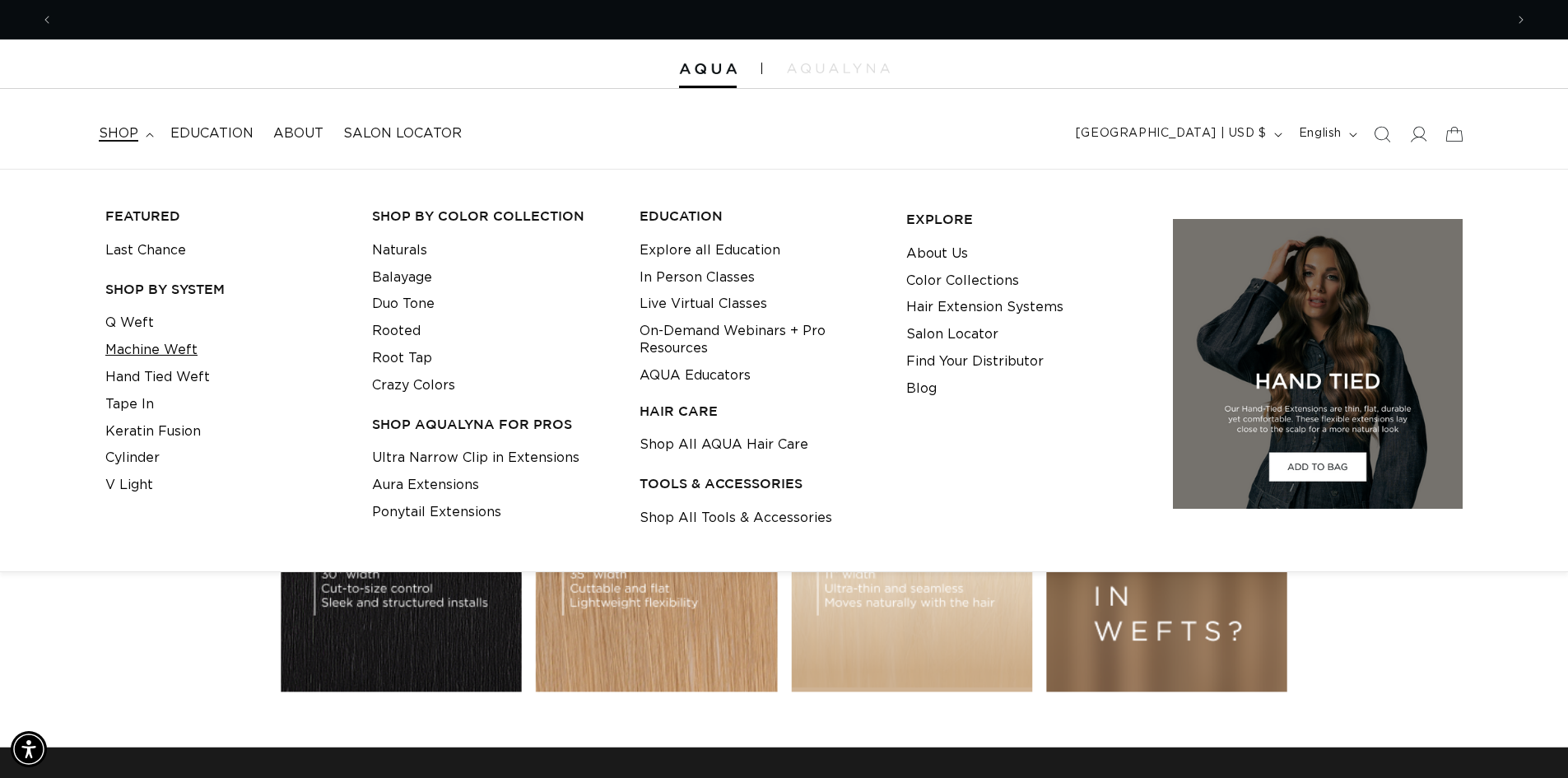
scroll to position [0, 2901]
click at [173, 370] on link "Hand Tied Weft" at bounding box center [157, 377] width 105 height 27
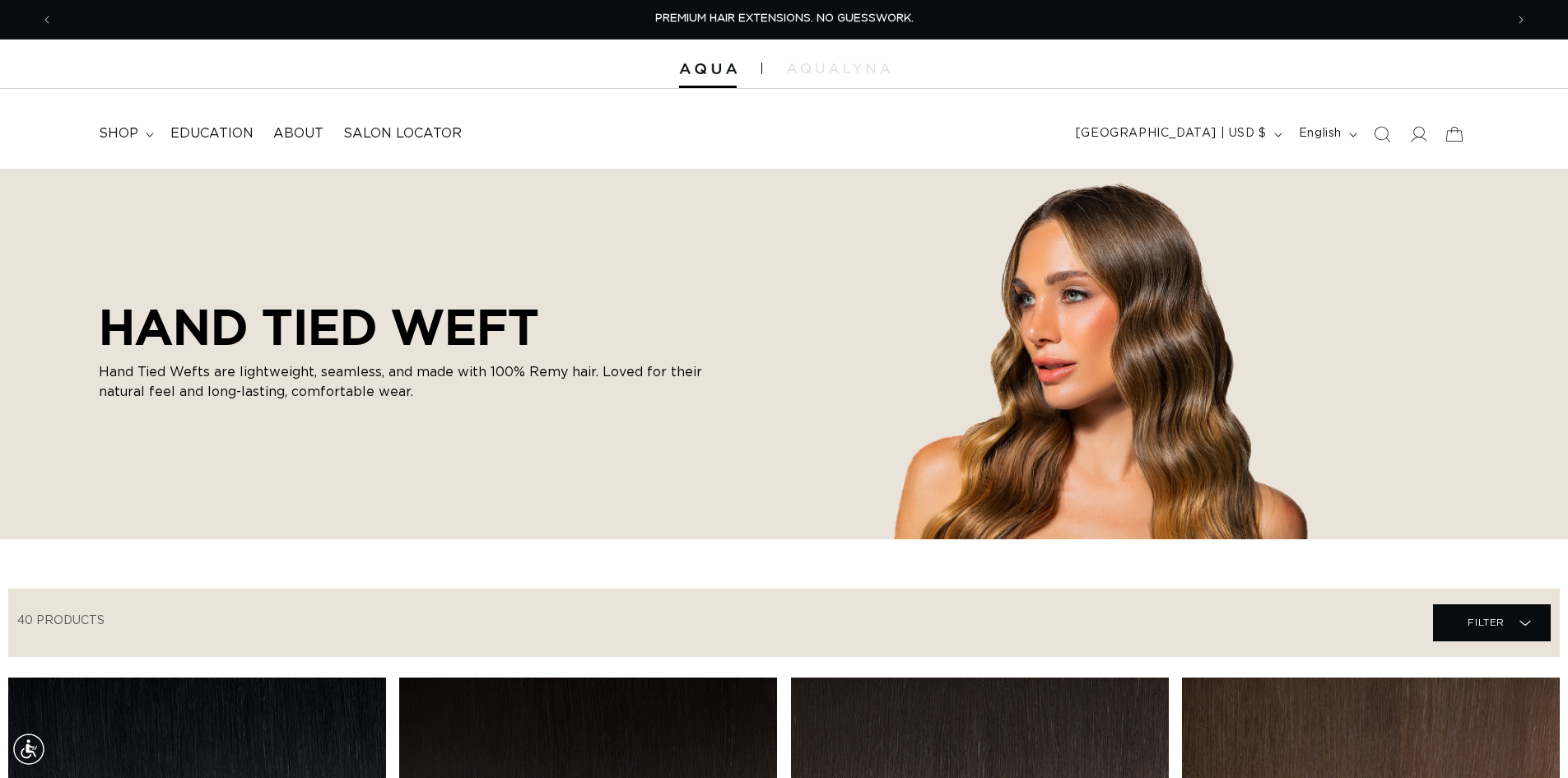
click at [136, 134] on span "shop" at bounding box center [119, 134] width 39 height 17
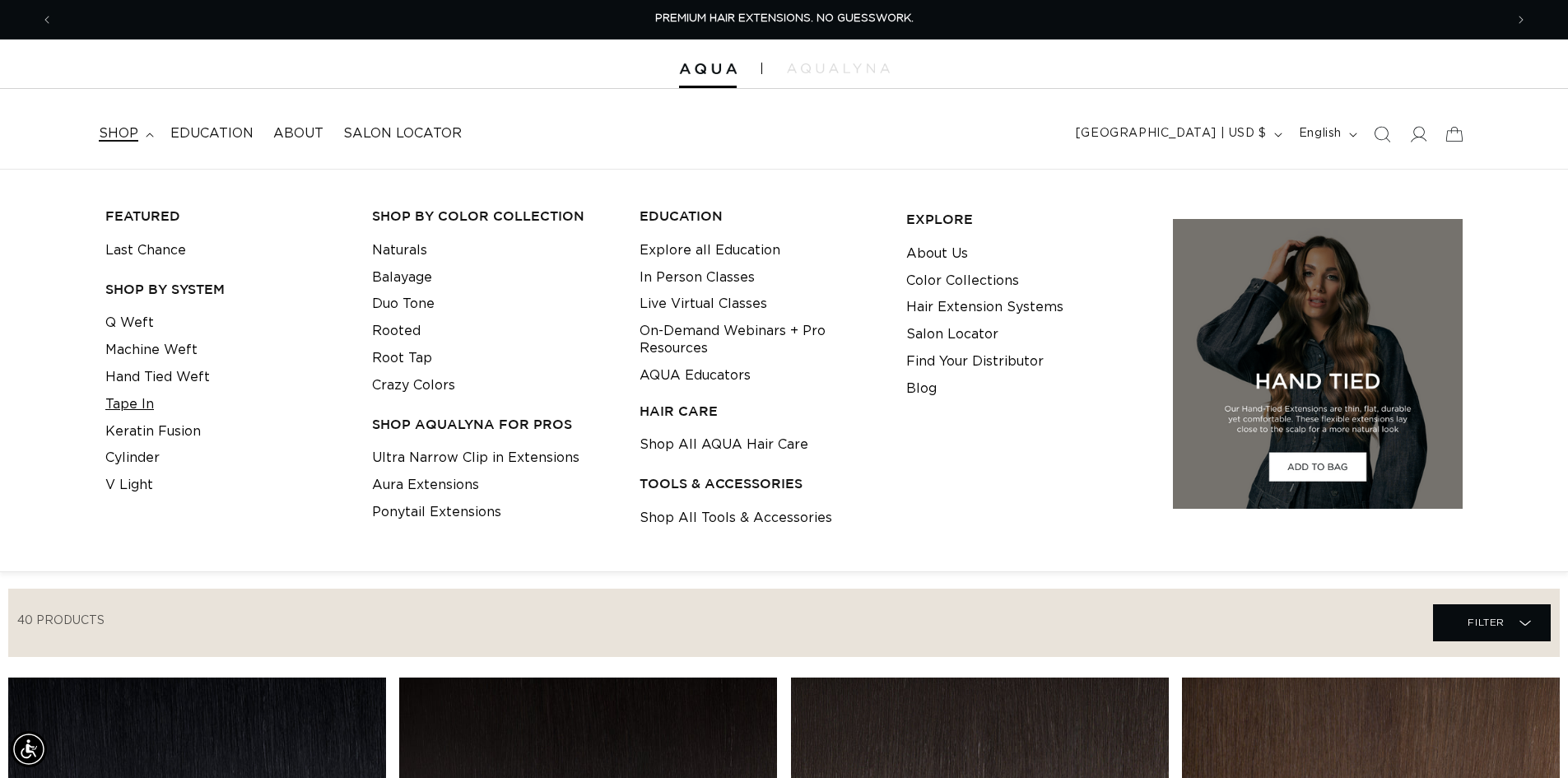
click at [151, 398] on link "Tape In" at bounding box center [129, 404] width 49 height 27
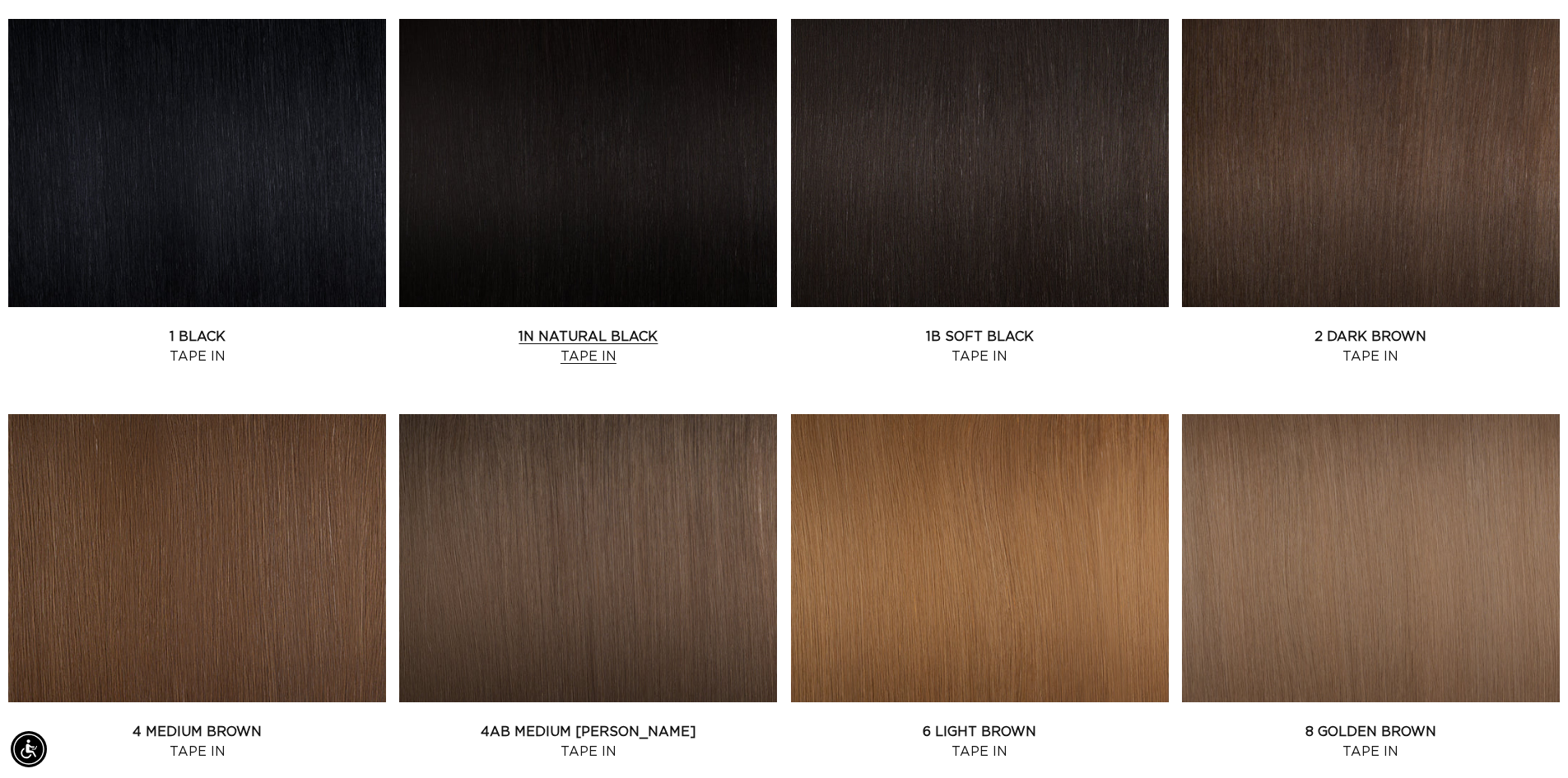
click at [549, 327] on link "1N Natural Black Tape In" at bounding box center [588, 346] width 378 height 39
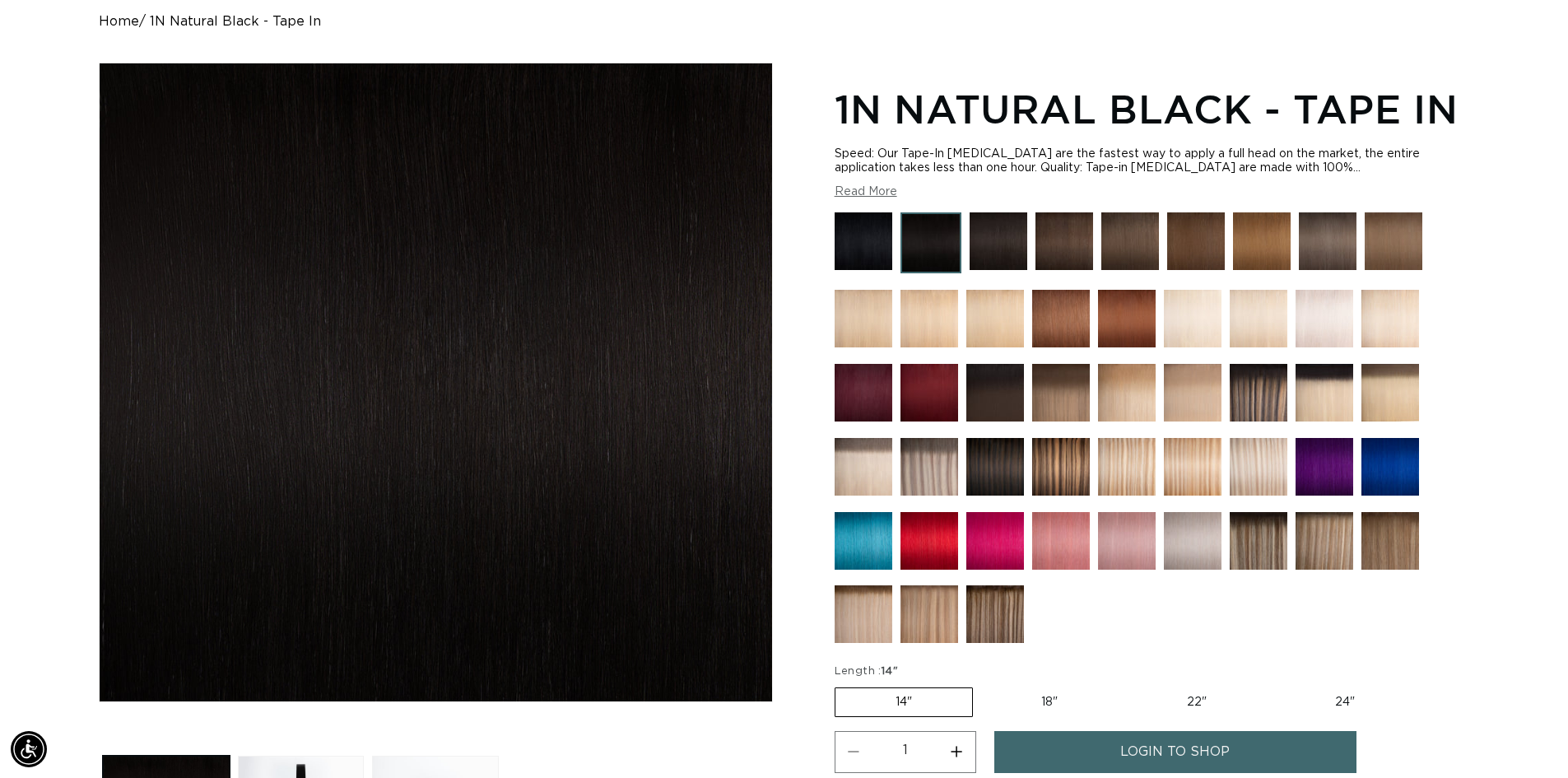
click at [997, 375] on img at bounding box center [995, 392] width 58 height 58
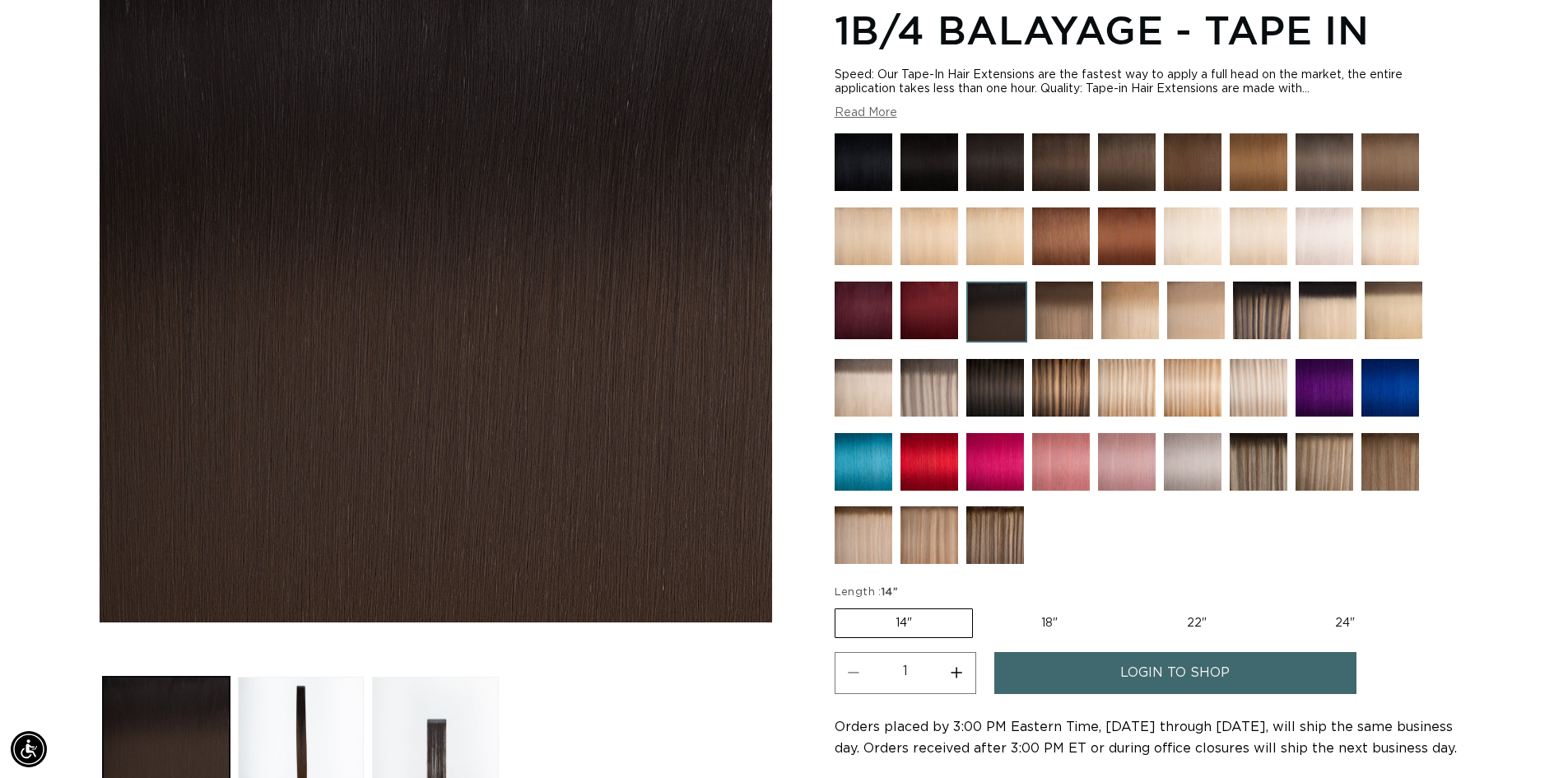
scroll to position [165, 0]
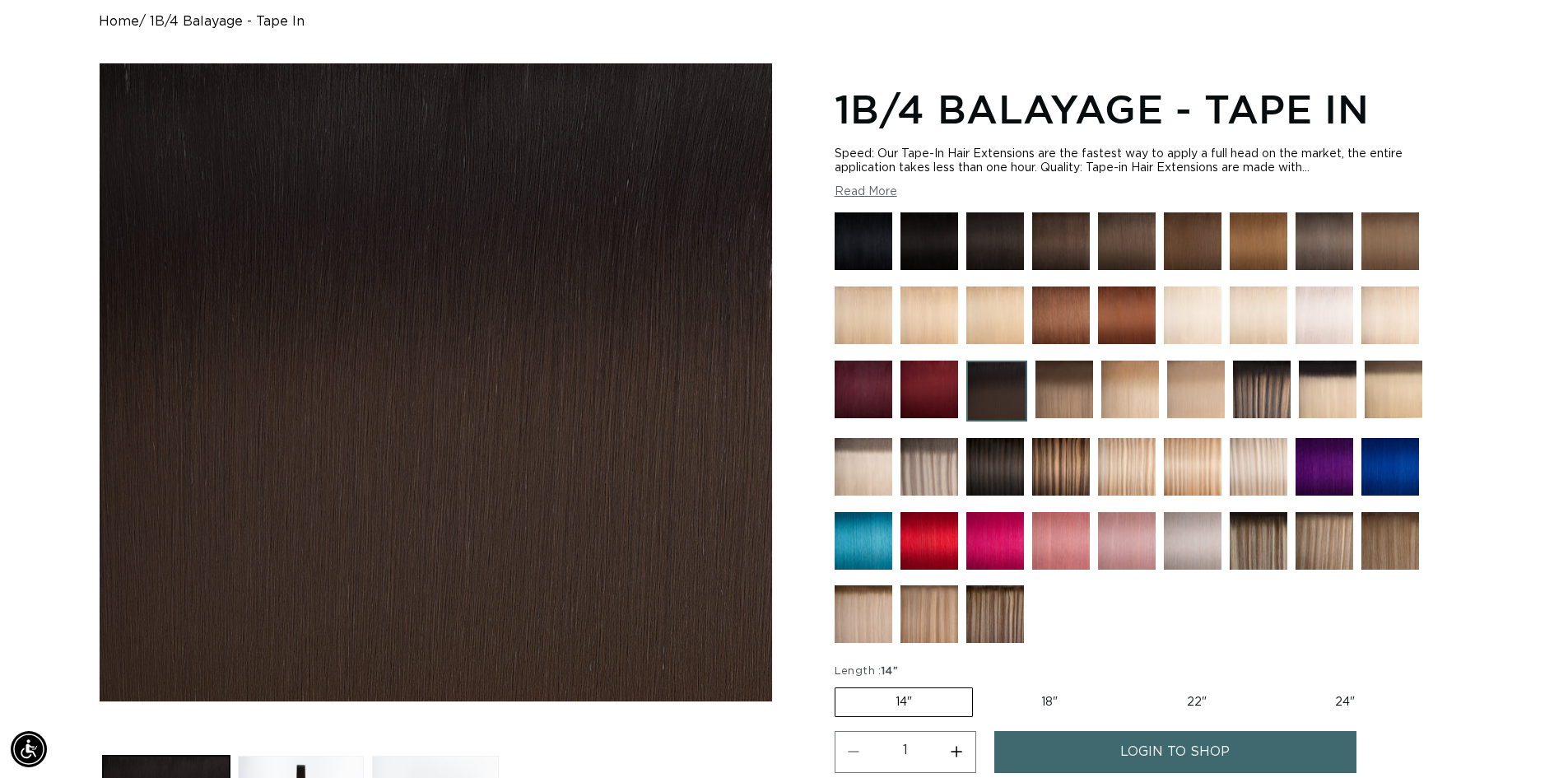
click at [944, 235] on img at bounding box center [929, 241] width 58 height 58
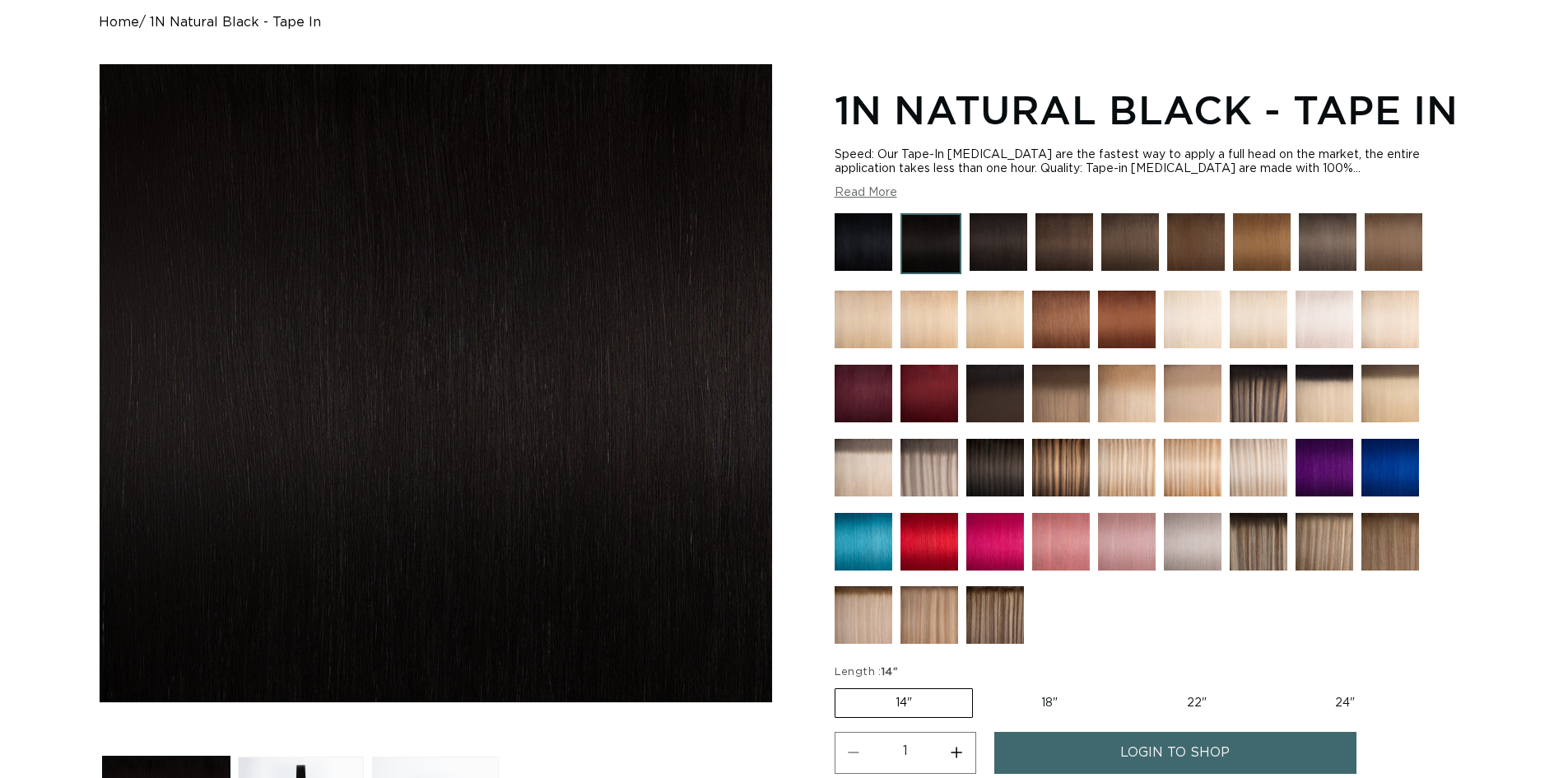
scroll to position [165, 0]
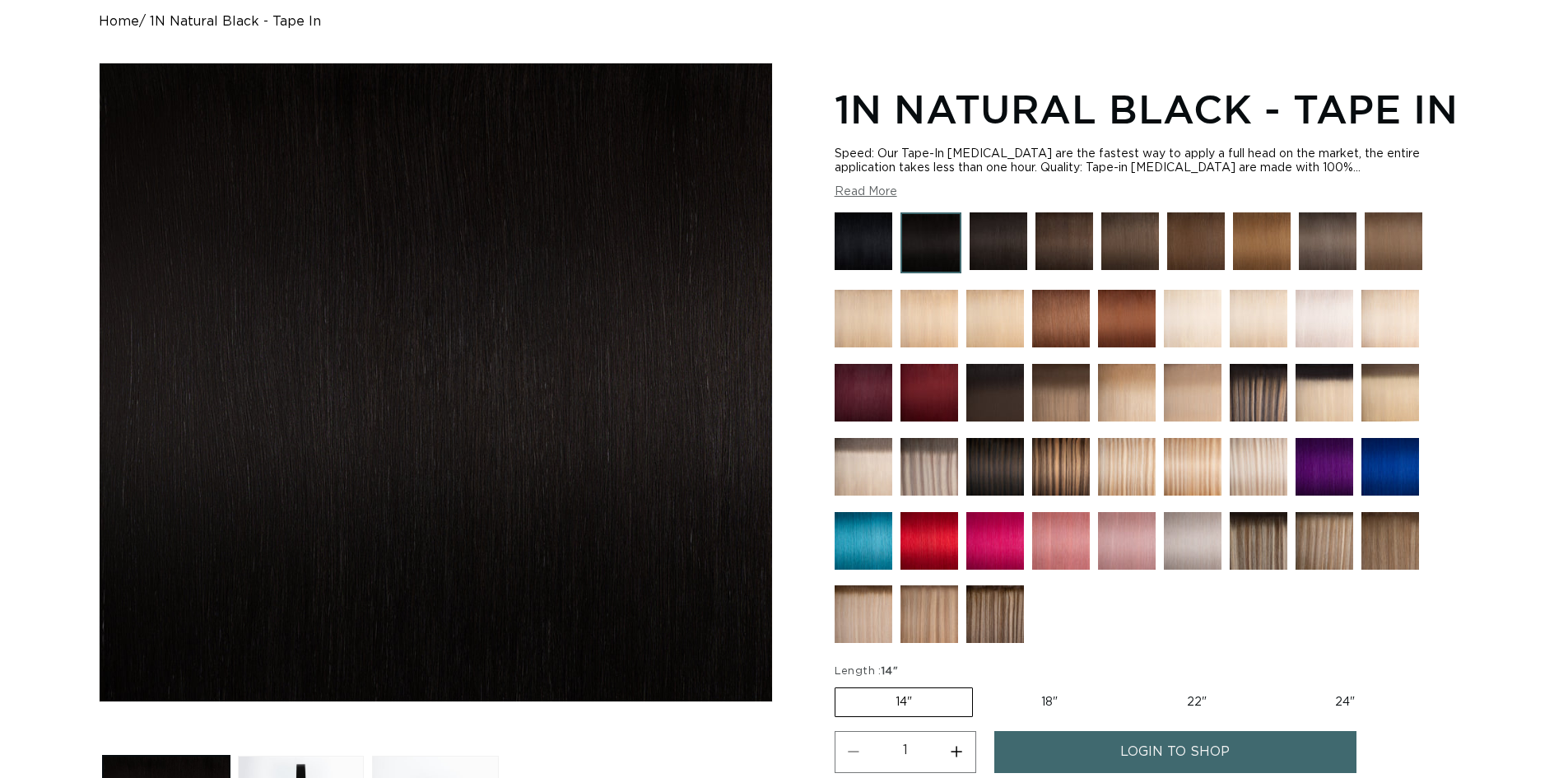
click at [856, 231] on img at bounding box center [863, 241] width 58 height 58
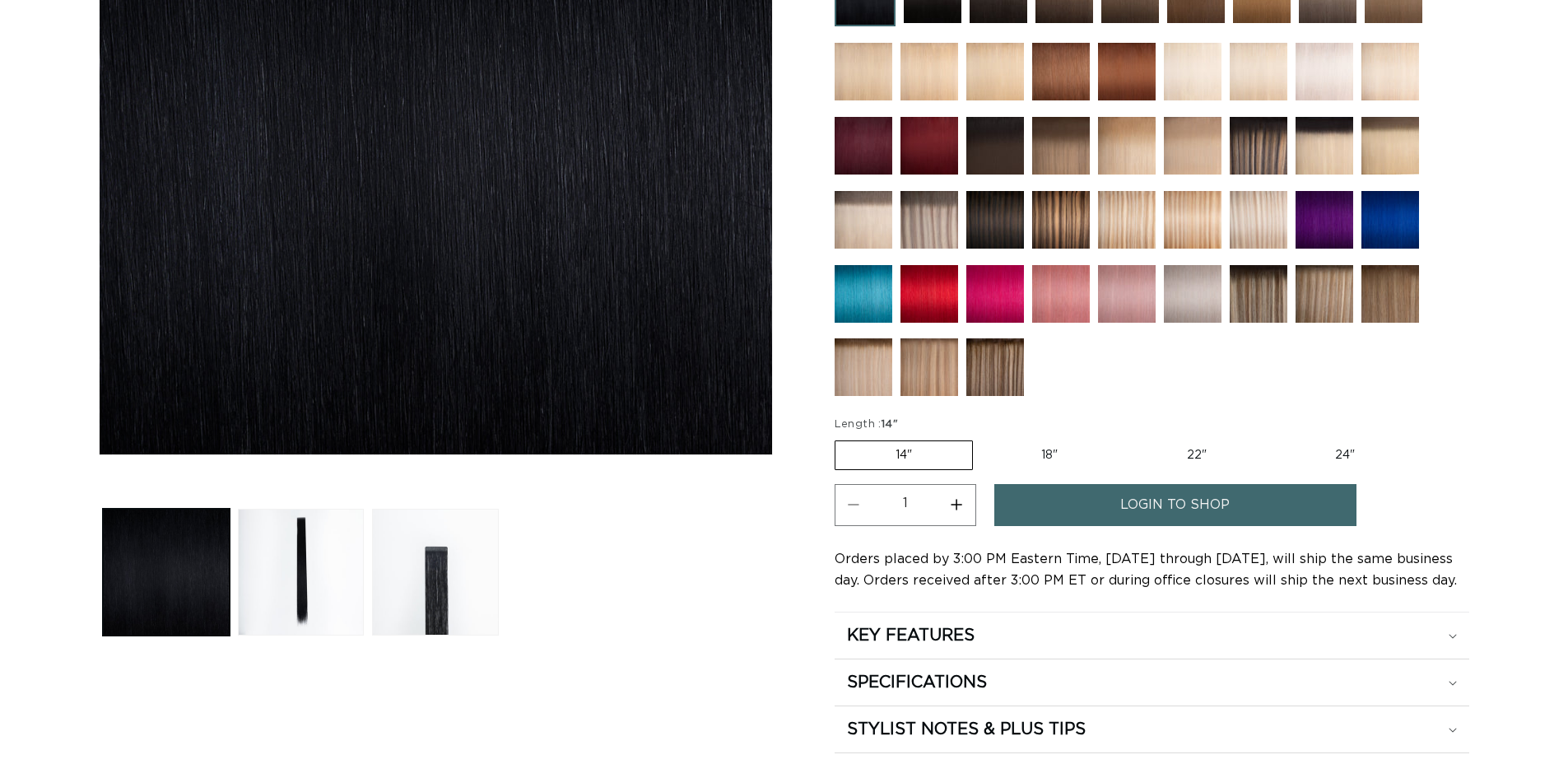
click at [1072, 456] on label "18" Variant sold out or unavailable" at bounding box center [1049, 455] width 136 height 28
click at [982, 438] on input "18" Variant sold out or unavailable" at bounding box center [981, 437] width 1 height 1
radio input "true"
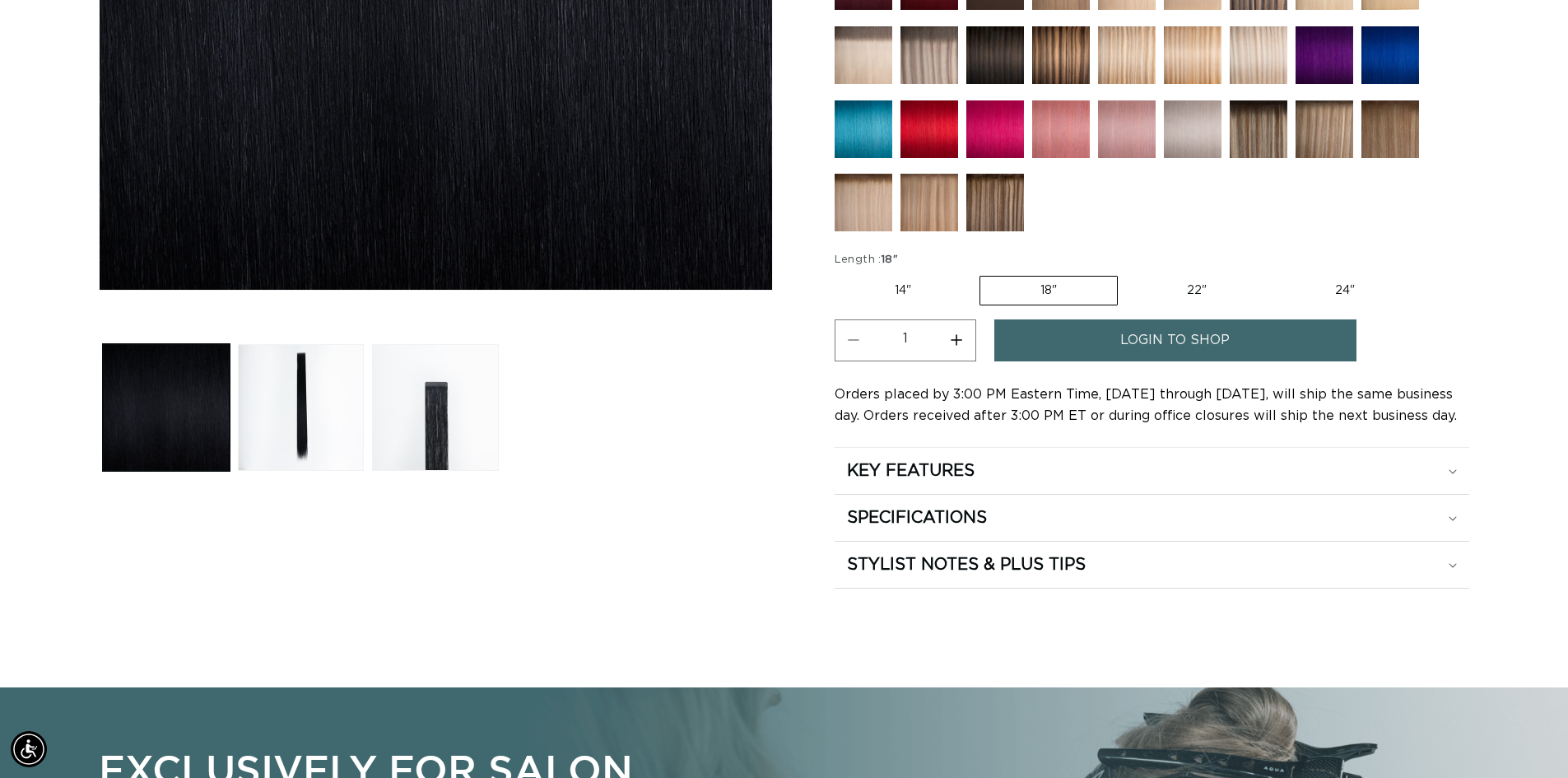
scroll to position [0, 2901]
